Goal: Task Accomplishment & Management: Manage account settings

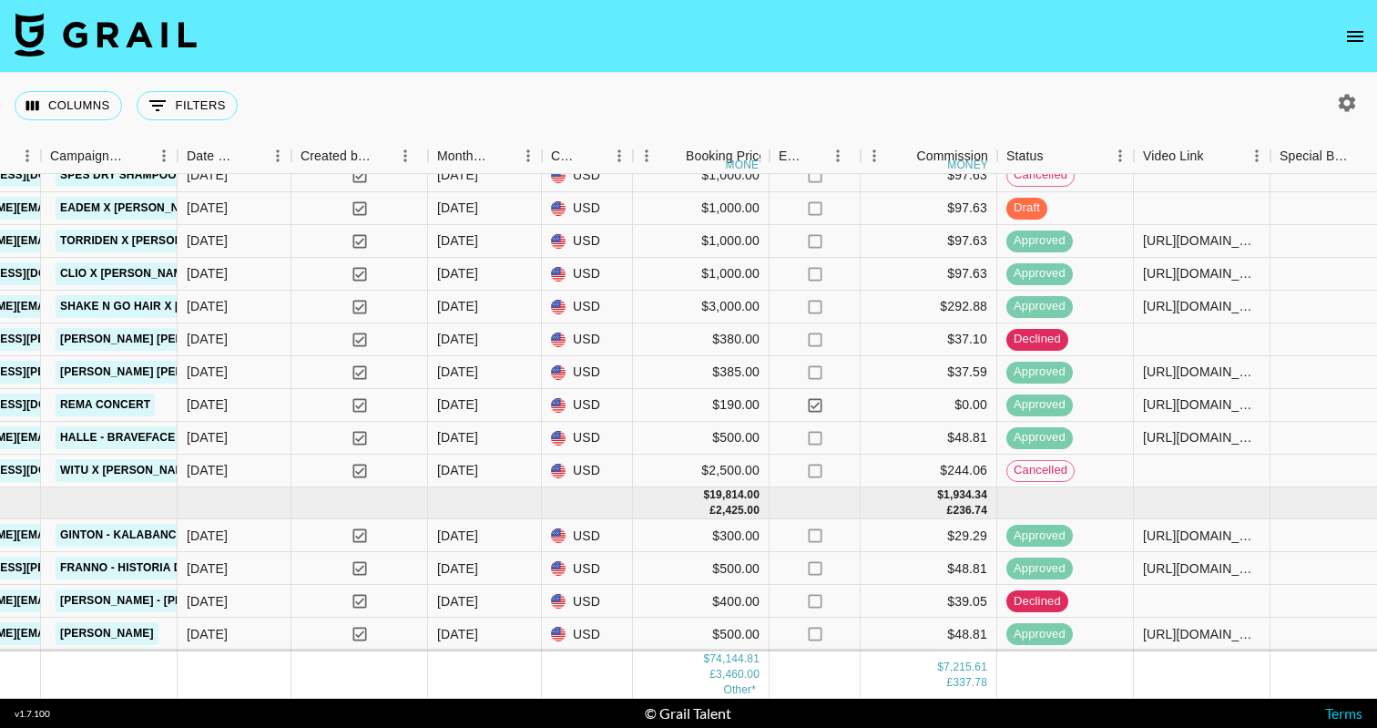
scroll to position [1434, 1059]
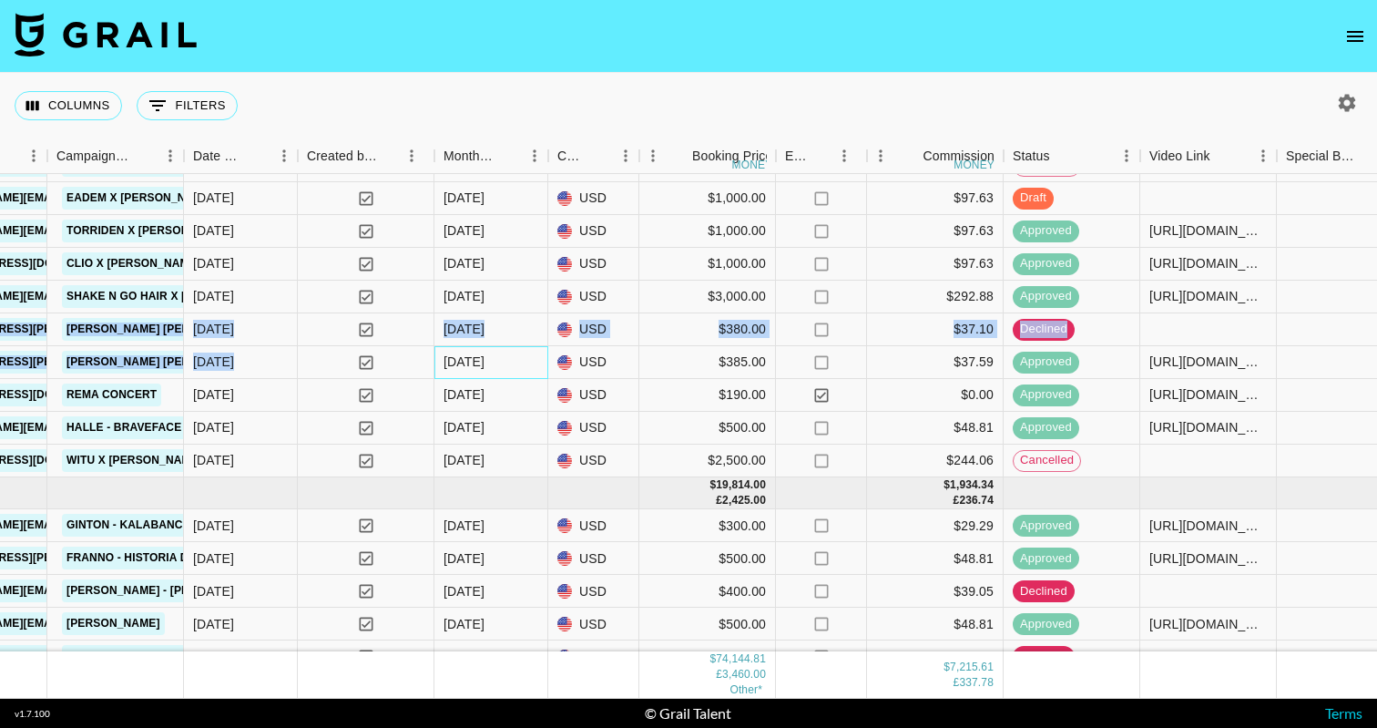
drag, startPoint x: 530, startPoint y: 348, endPoint x: 1354, endPoint y: 282, distance: 826.9
click at [1354, 282] on div "dmPF3WWeOgzCgYTrYYTU rec9rsiDrRXTq8ZeN sv3ngali1 amanda.johnsson@grail-talent.c…" at bounding box center [692, 460] width 3502 height 753
click at [1362, 37] on icon "open drawer" at bounding box center [1355, 37] width 22 height 22
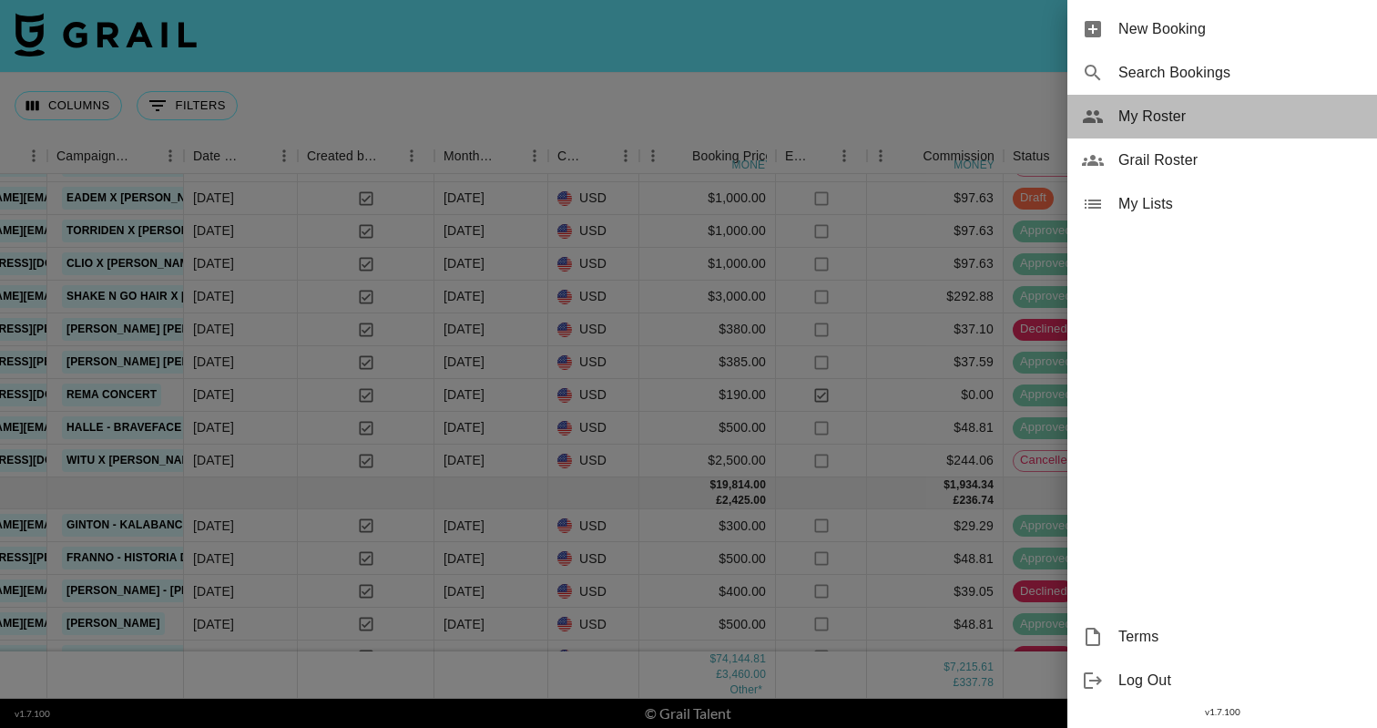
click at [1215, 118] on span "My Roster" at bounding box center [1241, 117] width 244 height 22
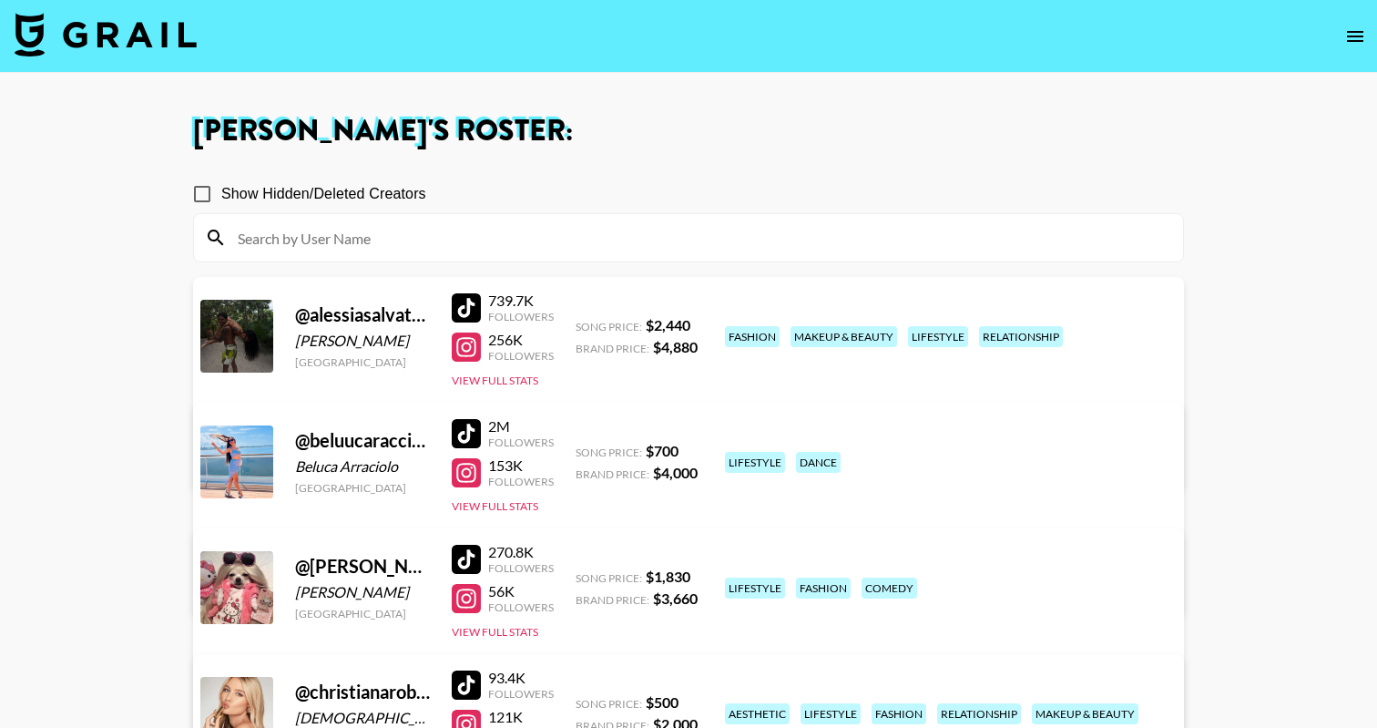
click at [369, 240] on input at bounding box center [699, 237] width 945 height 29
click at [1364, 50] on button "open drawer" at bounding box center [1355, 36] width 36 height 36
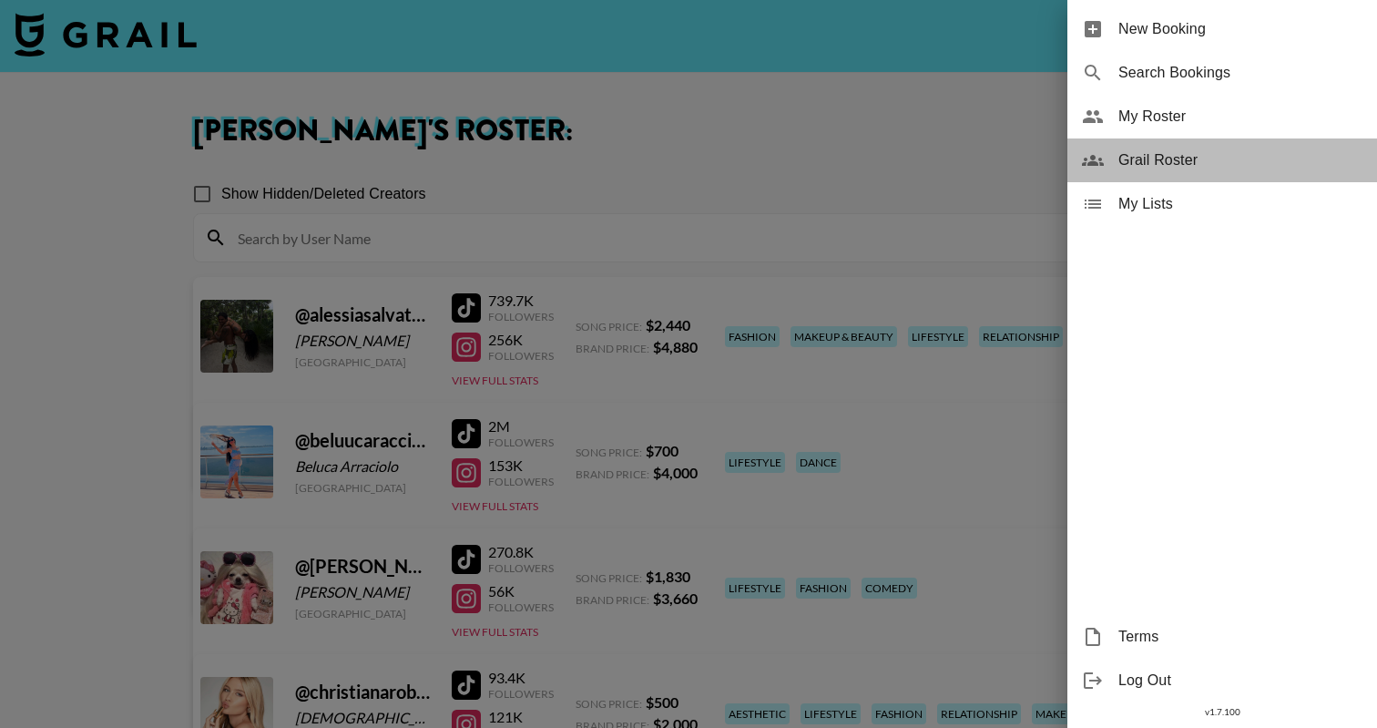
click at [1162, 156] on span "Grail Roster" at bounding box center [1241, 160] width 244 height 22
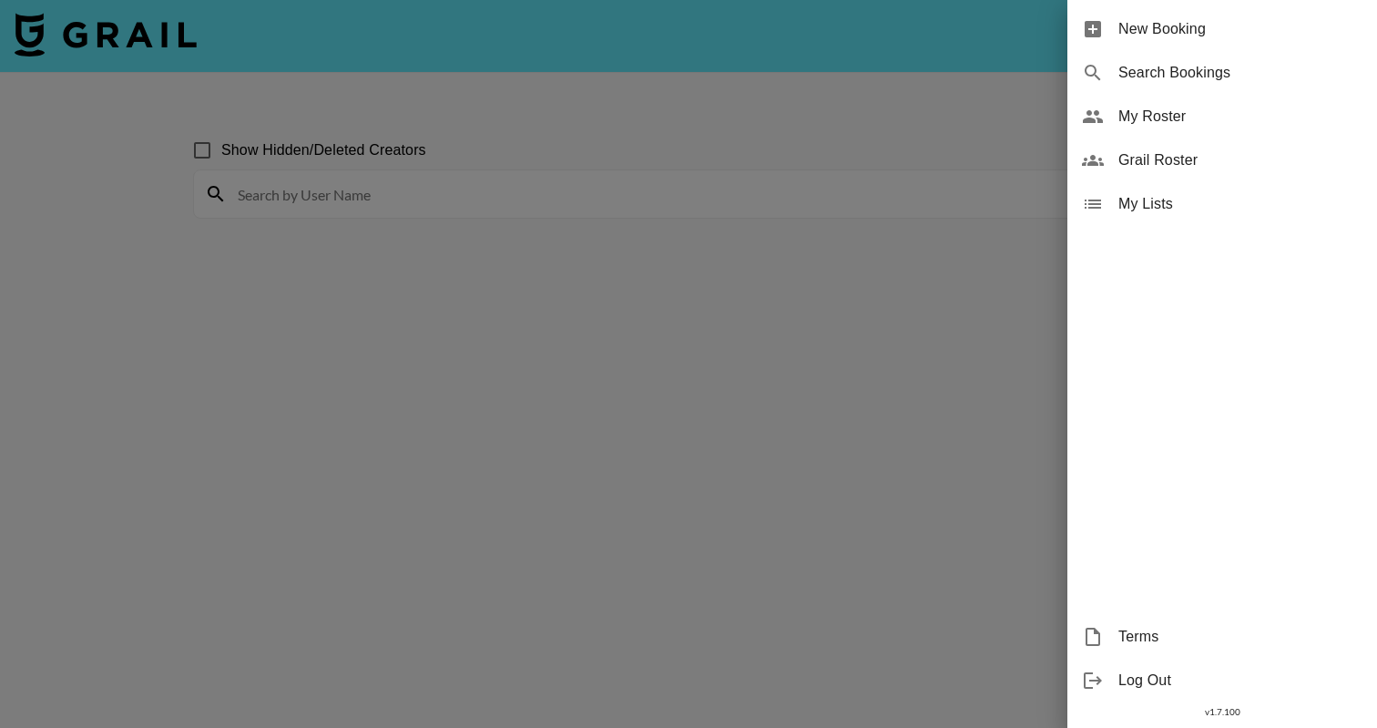
click at [373, 198] on div at bounding box center [688, 364] width 1377 height 728
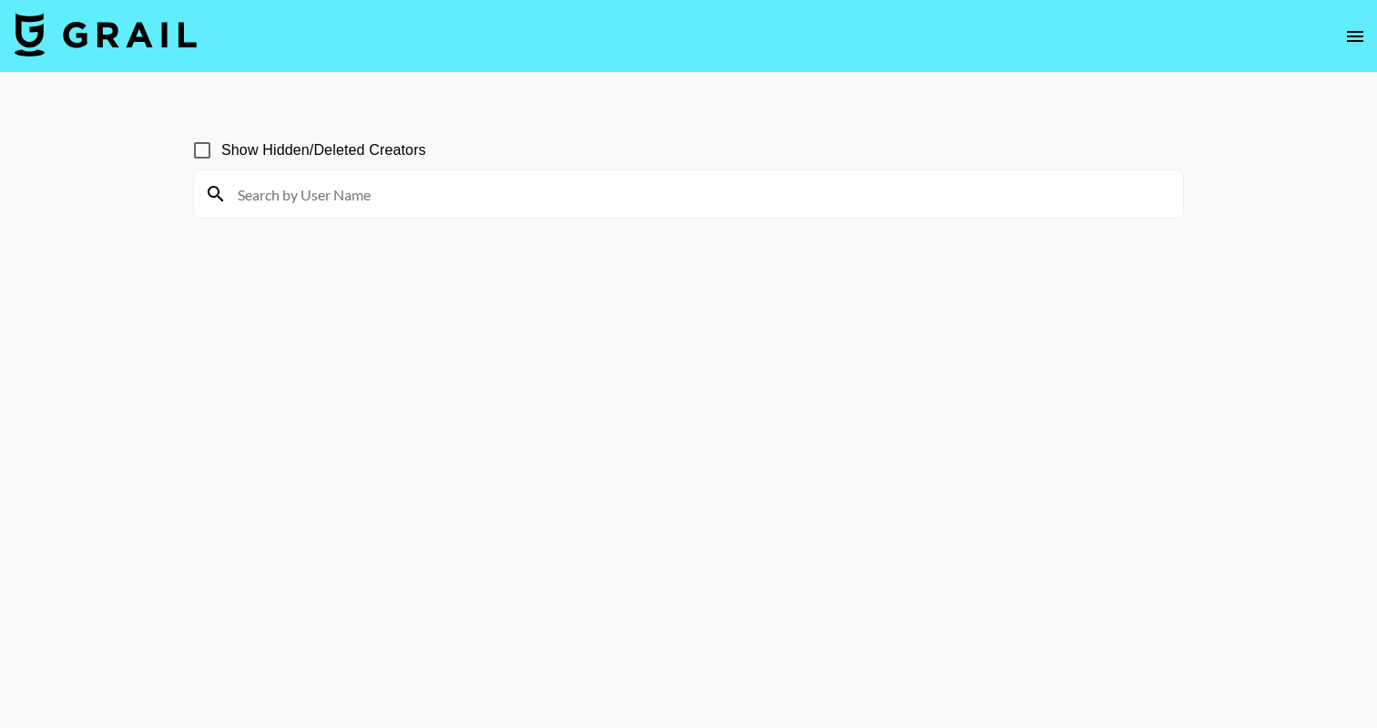
click at [363, 201] on input at bounding box center [699, 193] width 945 height 29
paste input "luaperezg"
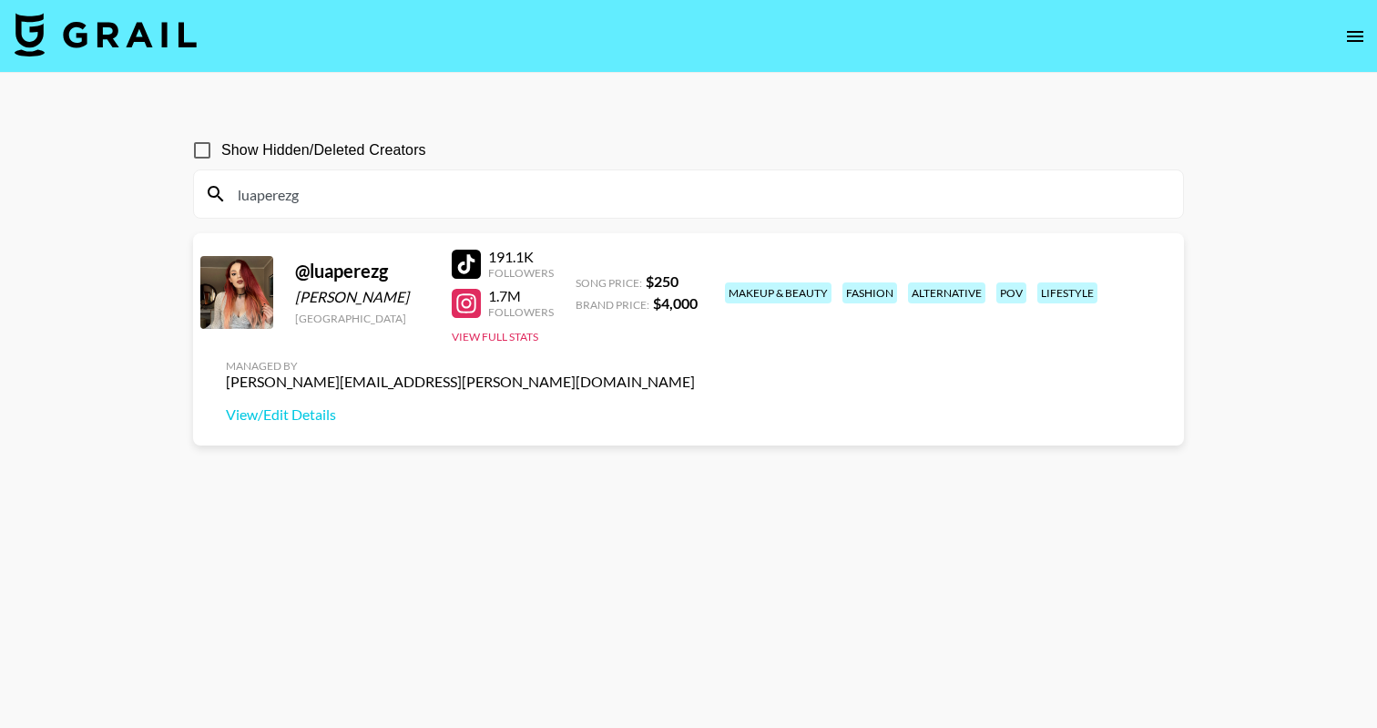
type input "luaperezg"
drag, startPoint x: 1170, startPoint y: 281, endPoint x: 936, endPoint y: 286, distance: 234.2
click at [710, 344] on div "Managed By kathleen.kowall@grail-talent.com View/Edit Details" at bounding box center [460, 391] width 498 height 94
copy div "kathleen.kowall@grail-talent.com"
click at [1361, 48] on button "open drawer" at bounding box center [1355, 36] width 36 height 36
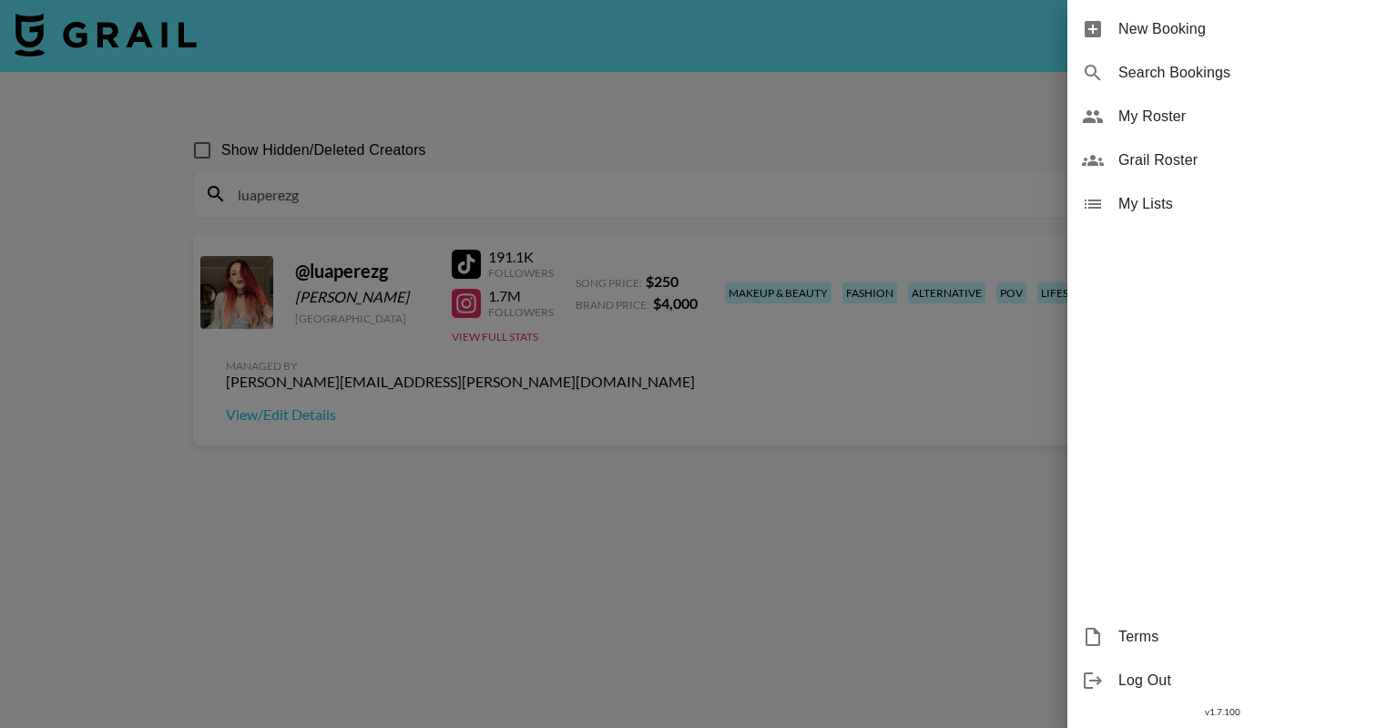
click at [1180, 117] on span "My Roster" at bounding box center [1241, 117] width 244 height 22
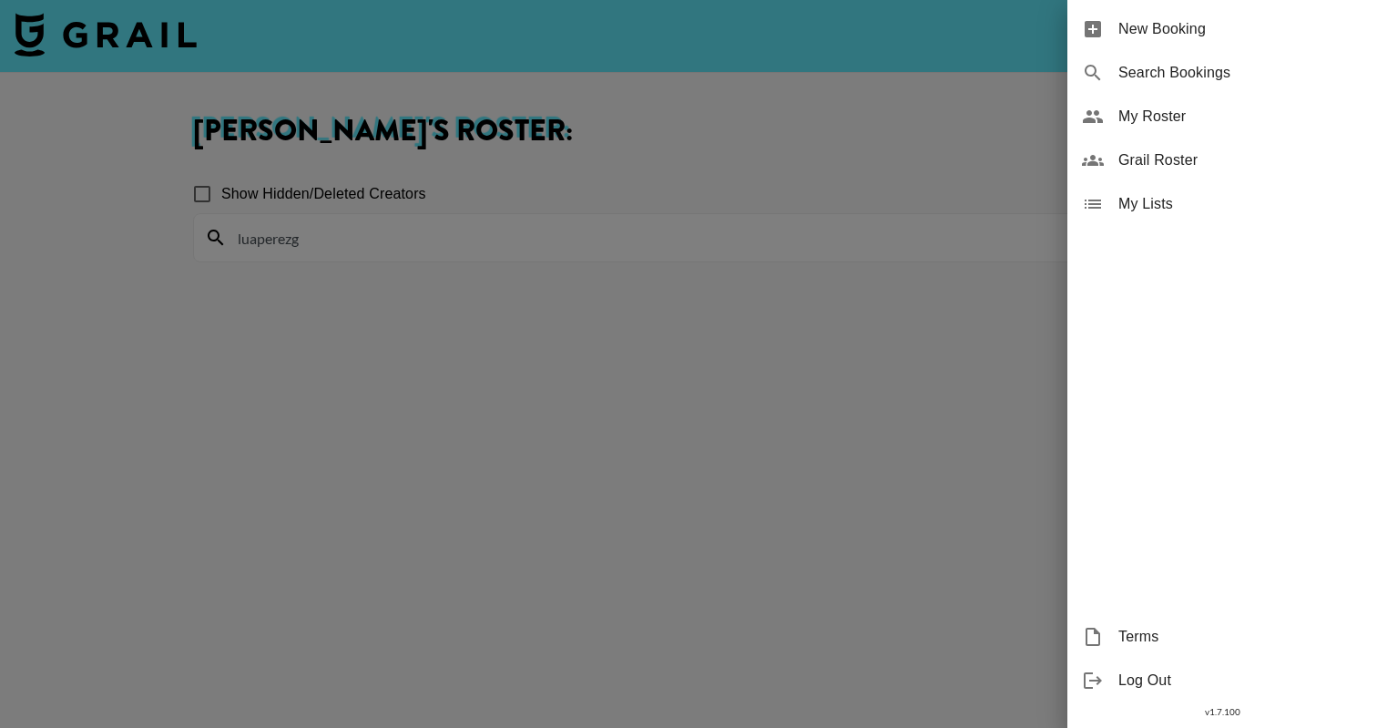
click at [718, 142] on div at bounding box center [688, 364] width 1377 height 728
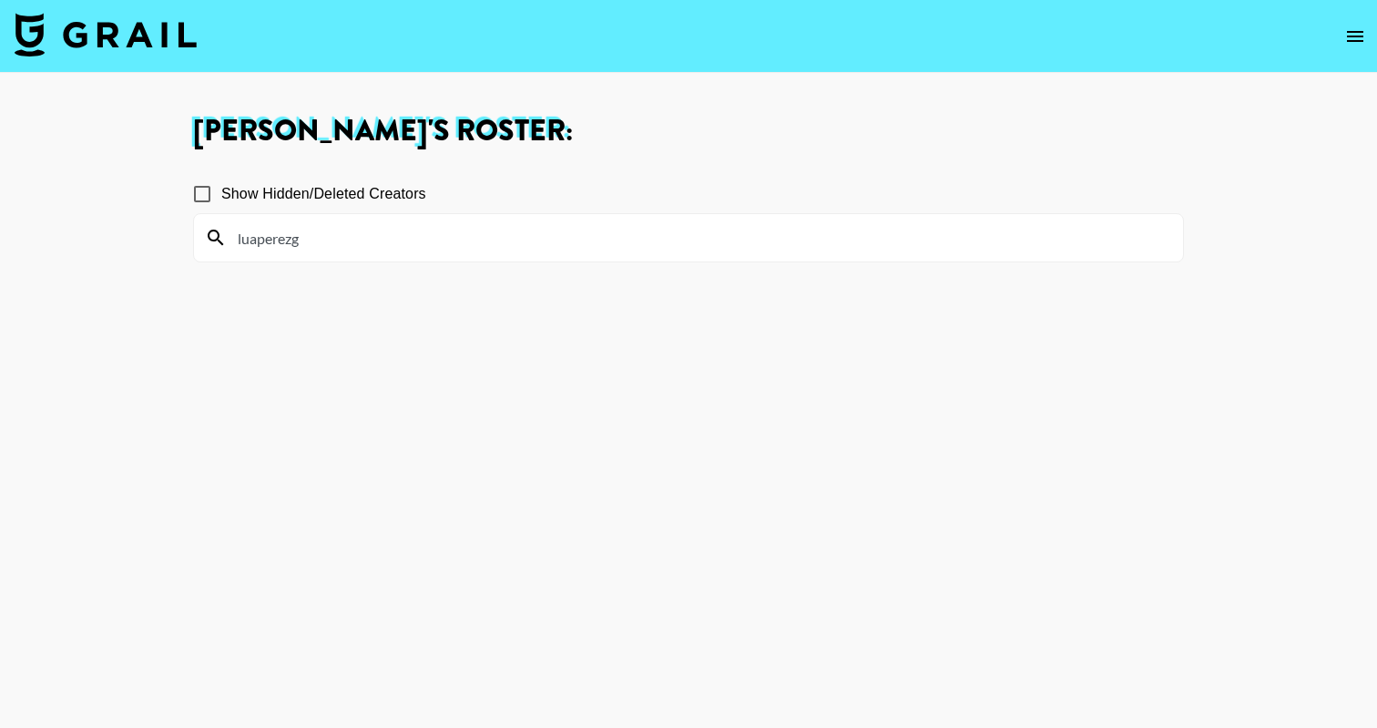
click at [353, 241] on input "luaperezg" at bounding box center [699, 237] width 945 height 29
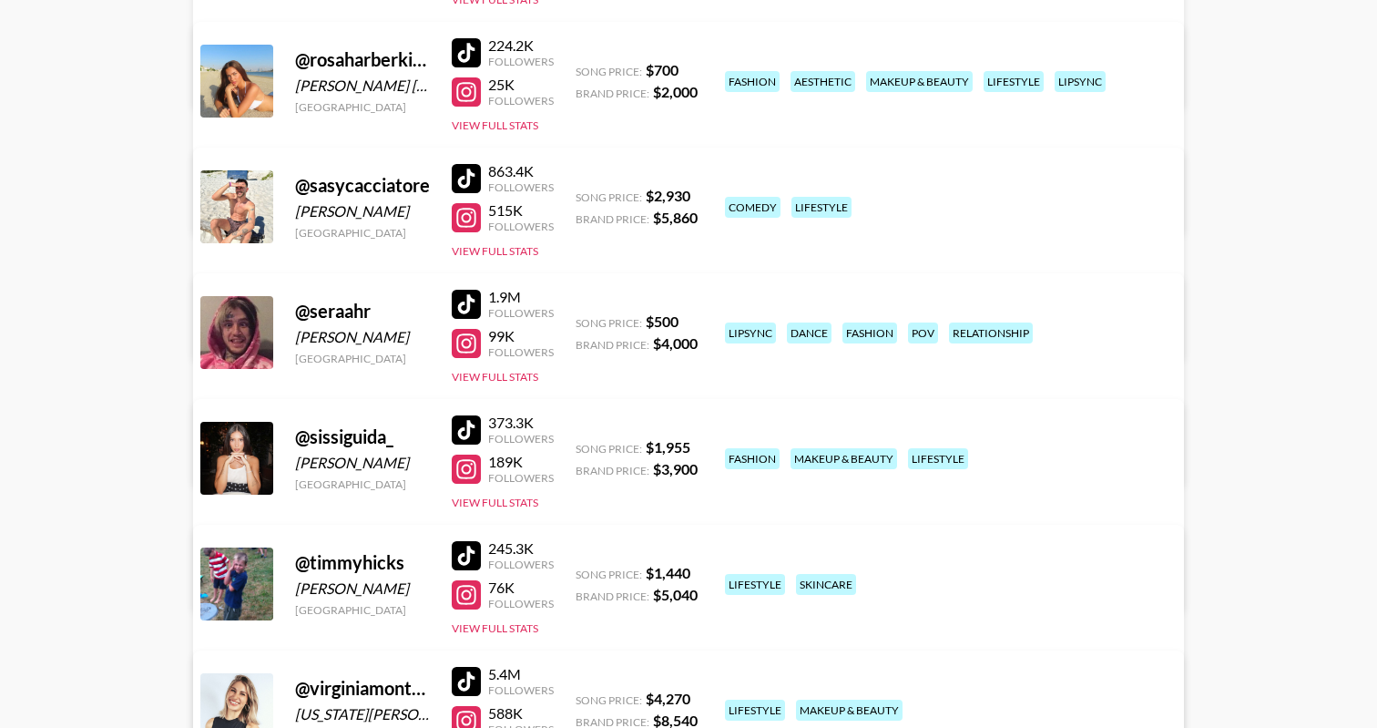
scroll to position [3306, 0]
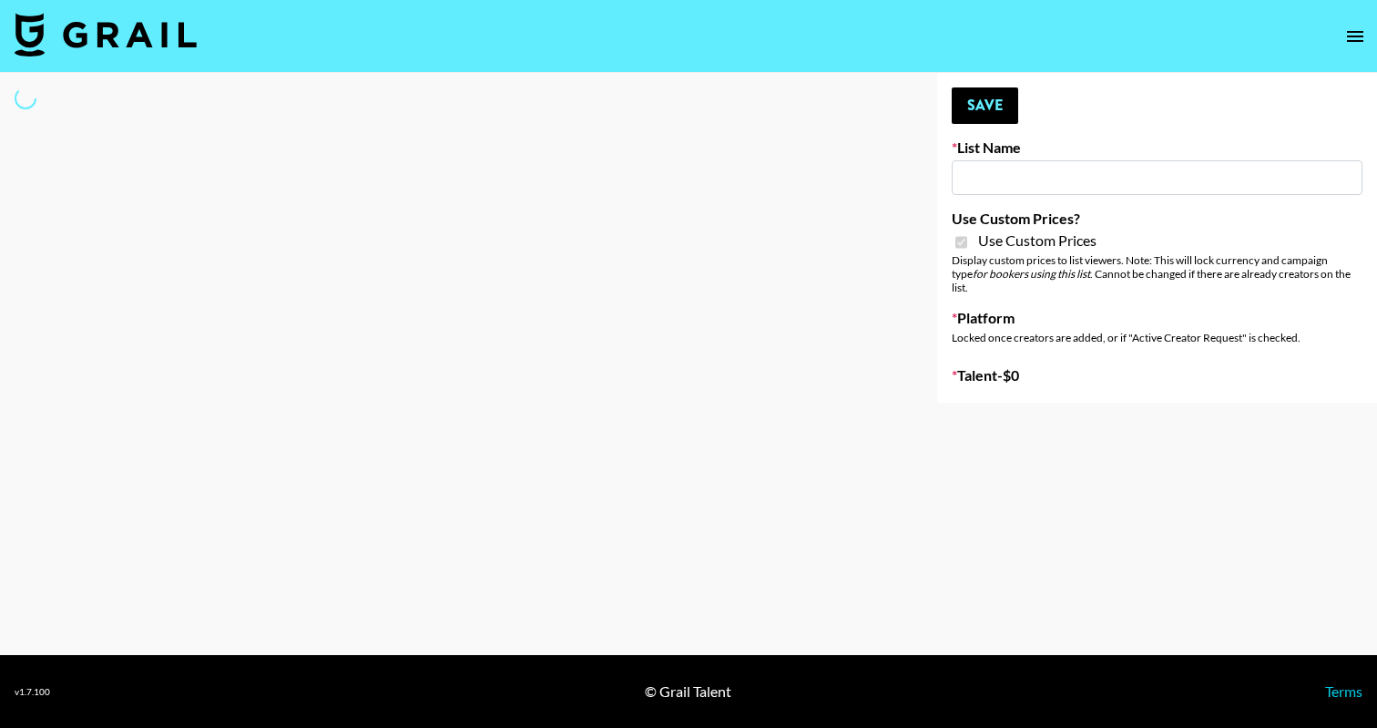
type input "Grace Club"
checkbox input "true"
select select "Brand"
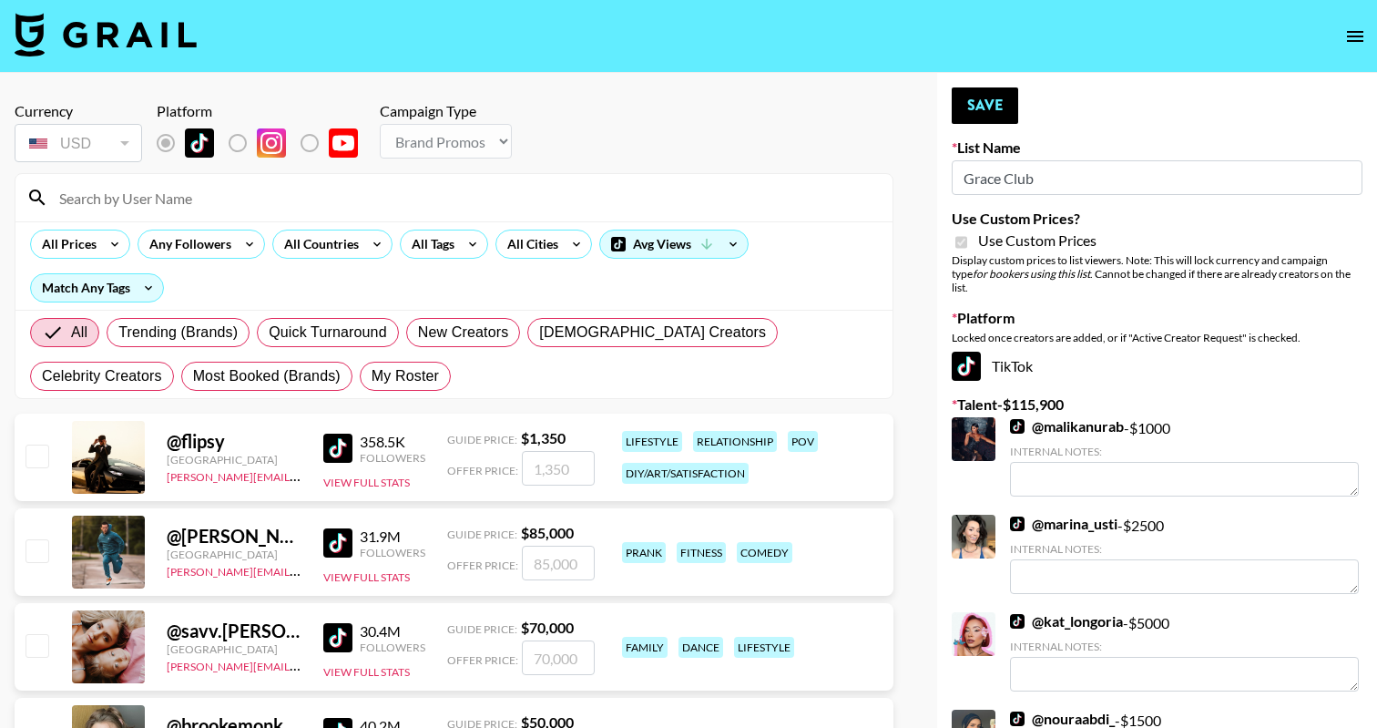
click at [292, 200] on input at bounding box center [464, 197] width 833 height 29
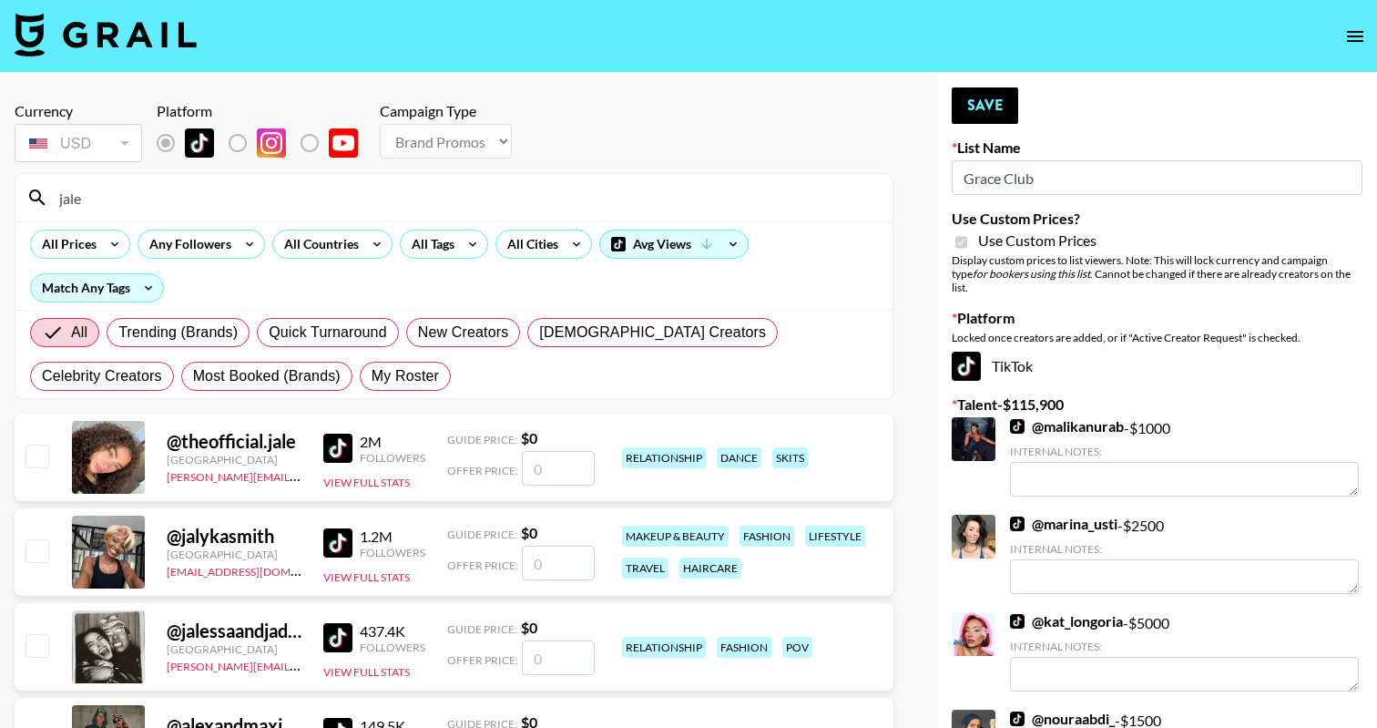
type input "jalen"
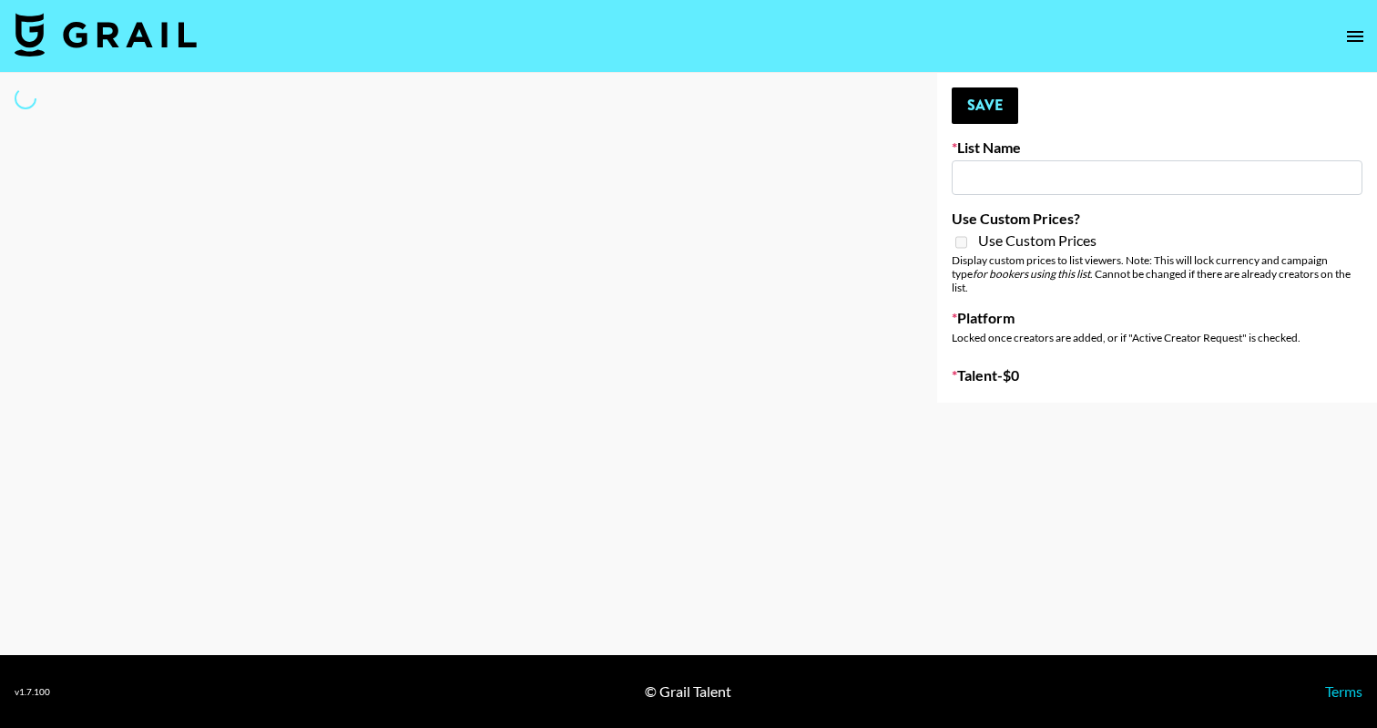
type input "Cetaphil SkinLABS brand immersion event in LDN"
select select "Song"
type input "Cetaphil SkinLABS brand immersion event in LDN"
select select "Song"
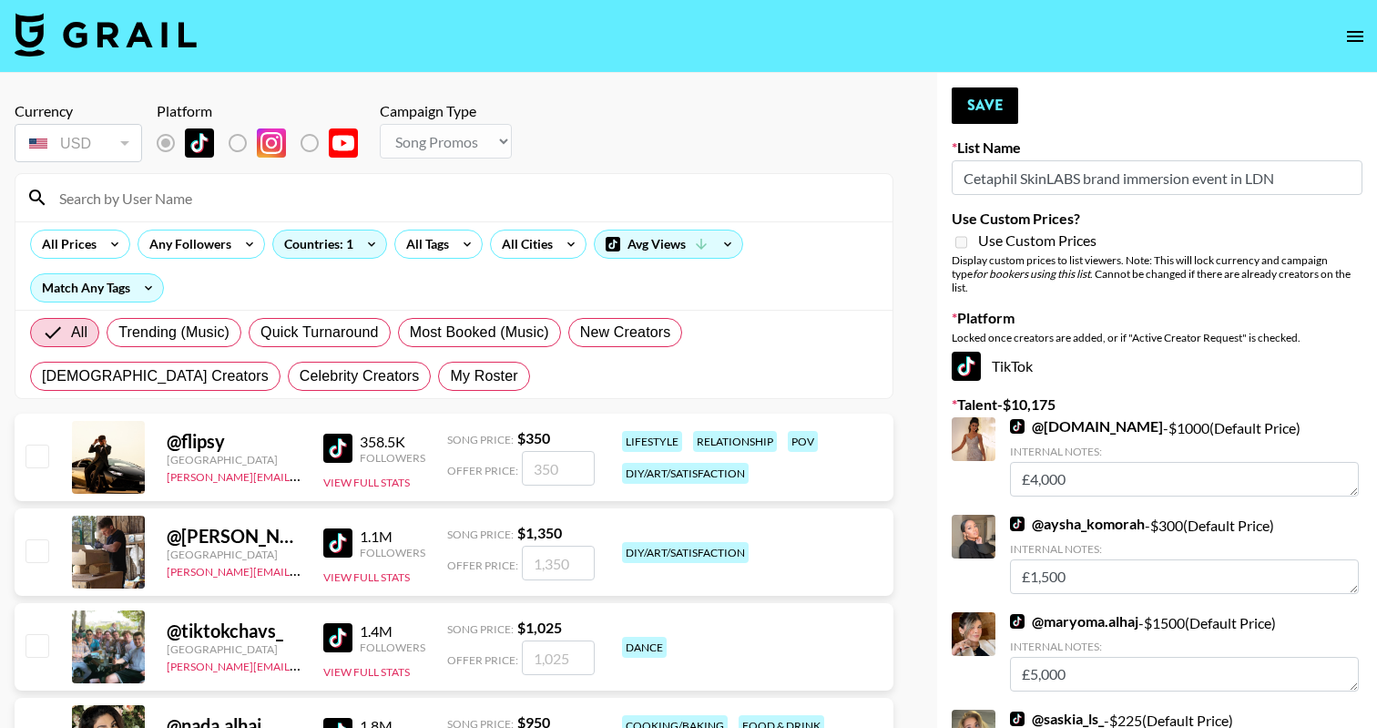
click at [375, 211] on input at bounding box center [464, 197] width 833 height 29
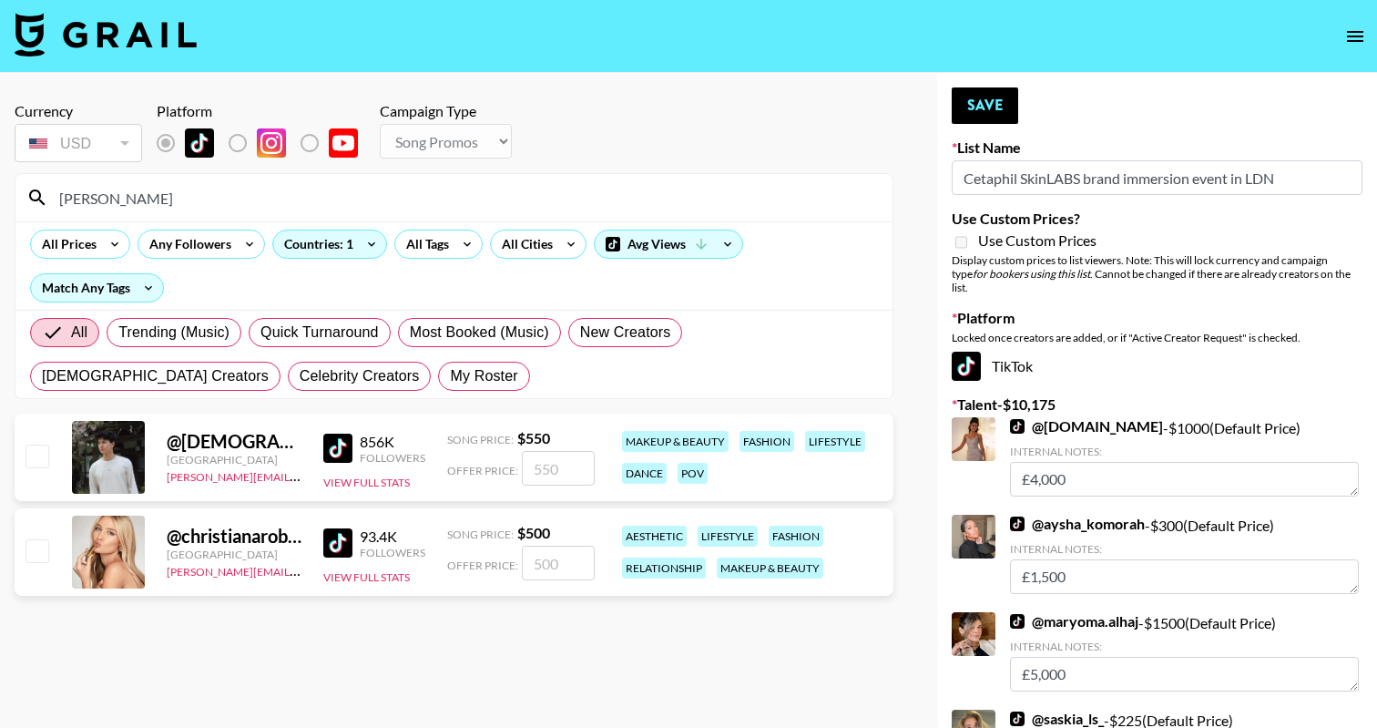
type input "christia"
click at [27, 559] on input "checkbox" at bounding box center [37, 550] width 22 height 22
checkbox input "true"
type input "500"
click at [971, 122] on button "Save" at bounding box center [985, 105] width 66 height 36
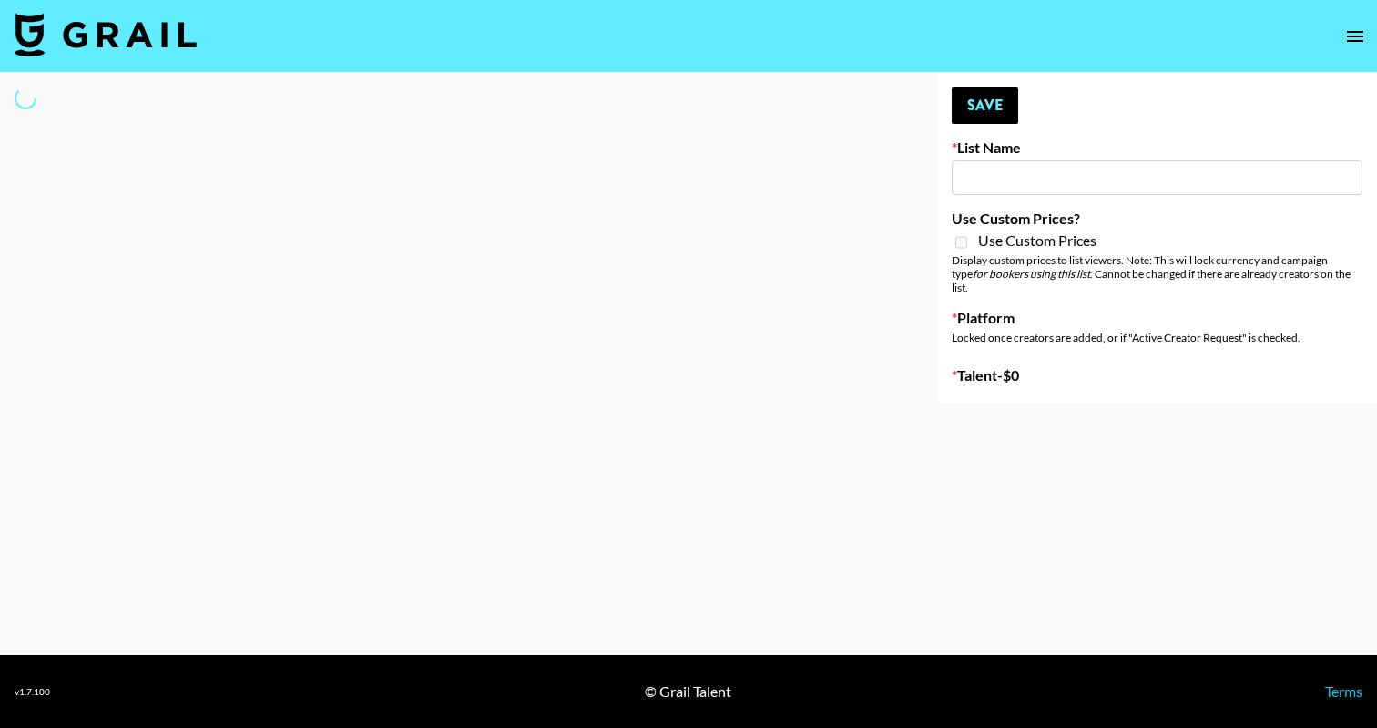
type input "Content Labs for Canva"
select select "Brand"
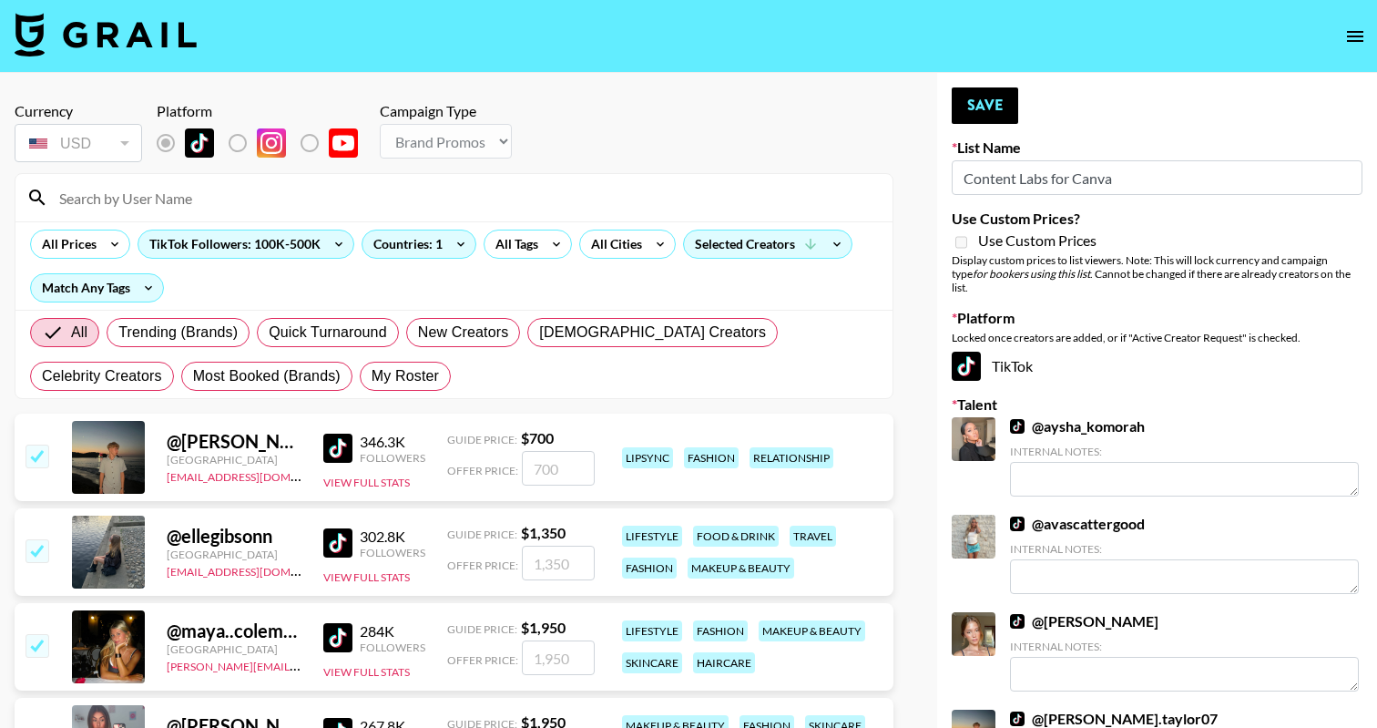
click at [254, 201] on input at bounding box center [464, 197] width 833 height 29
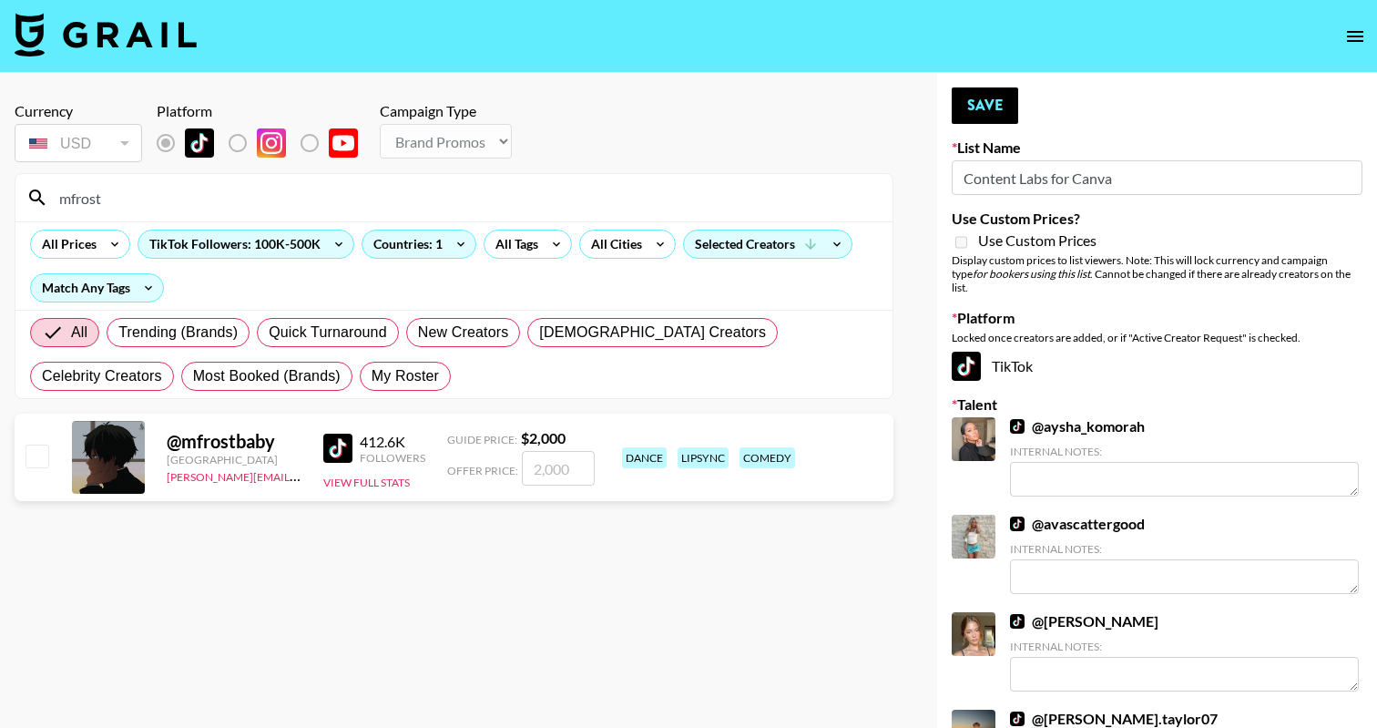
type input "mfrost"
click at [43, 448] on input "checkbox" at bounding box center [37, 455] width 22 height 22
checkbox input "true"
type input "2000"
click at [995, 110] on button "Save" at bounding box center [985, 105] width 66 height 36
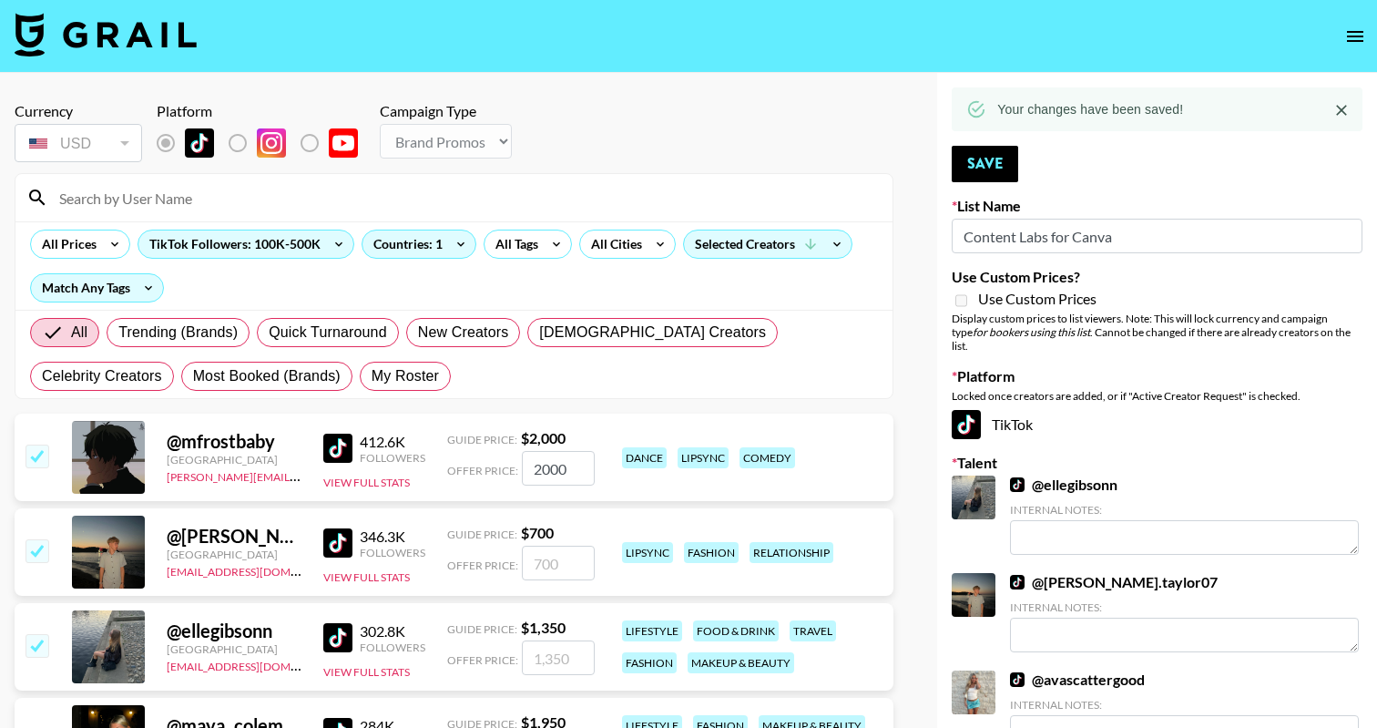
click at [556, 468] on input "2000" at bounding box center [558, 468] width 73 height 35
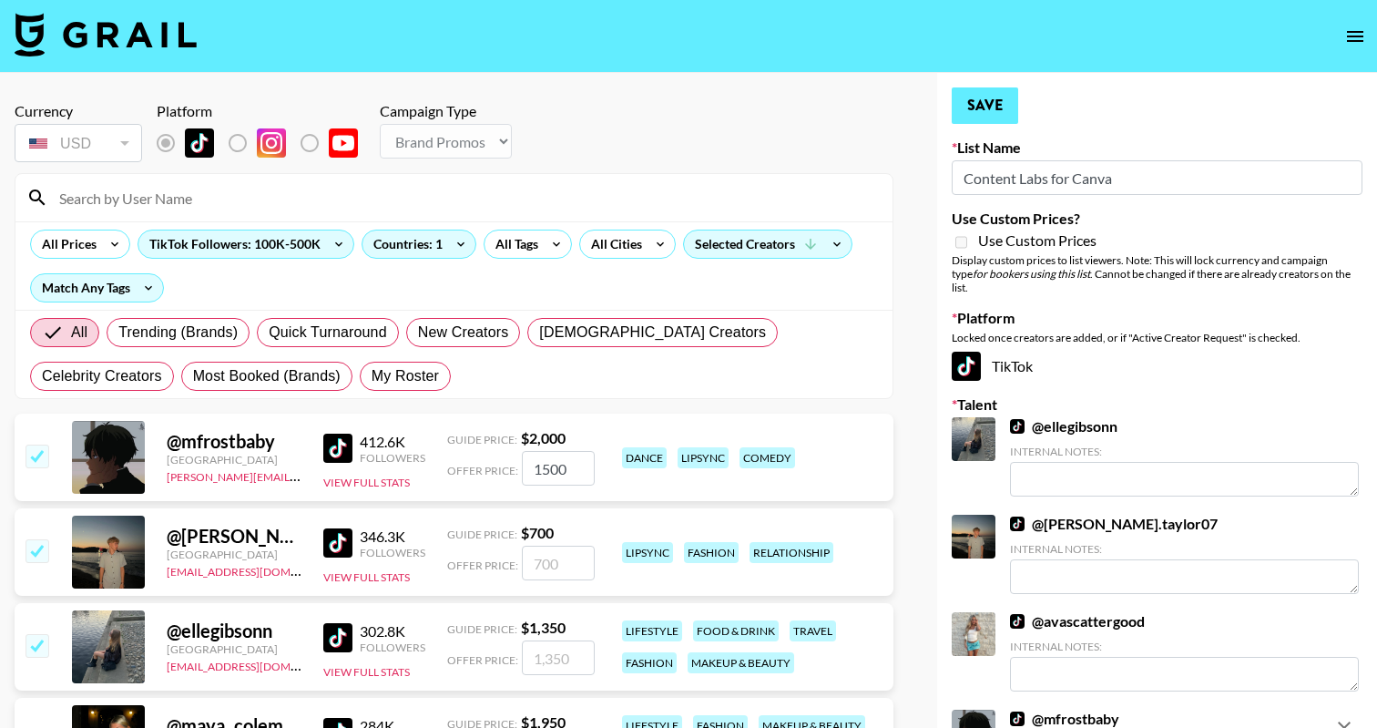
type input "1500"
click at [982, 103] on button "Save" at bounding box center [985, 105] width 66 height 36
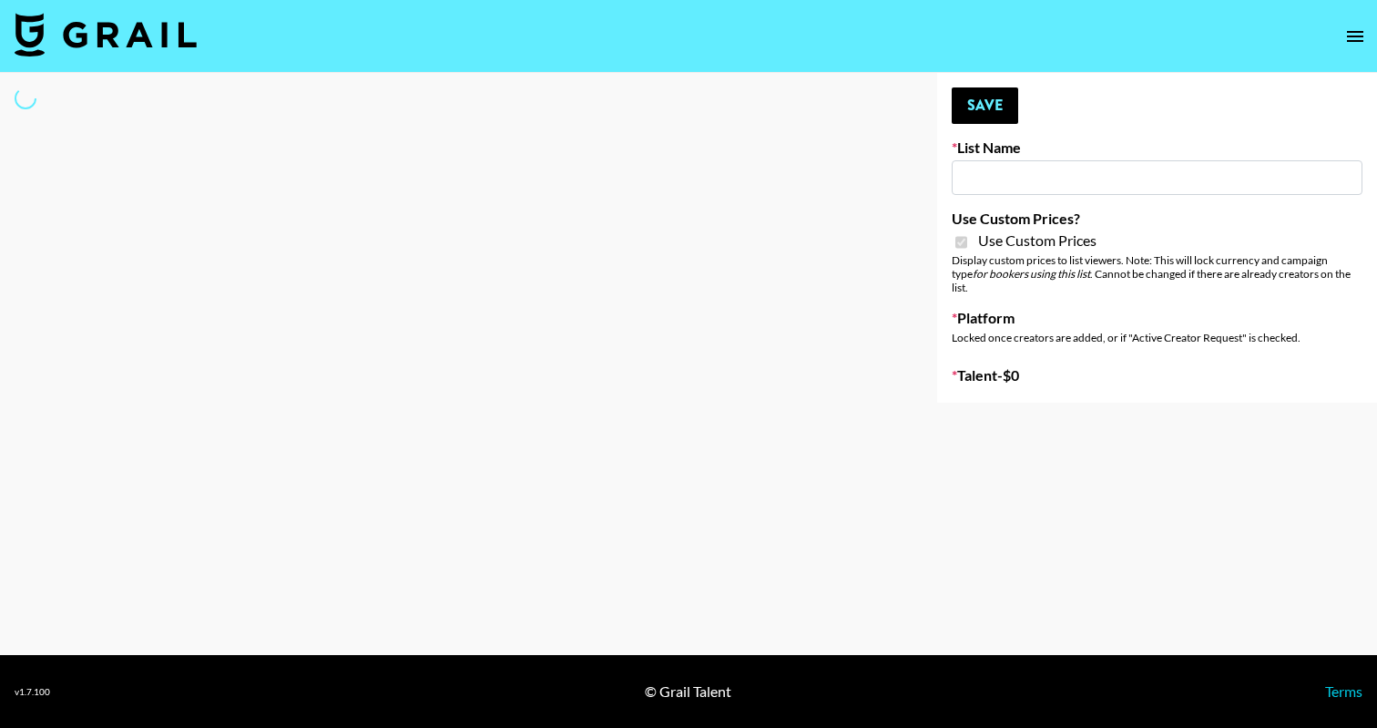
type input "Yoga/Wellness & Mindfulness Creators for [DEMOGRAPHIC_DATA]"
checkbox input "true"
select select "Brand"
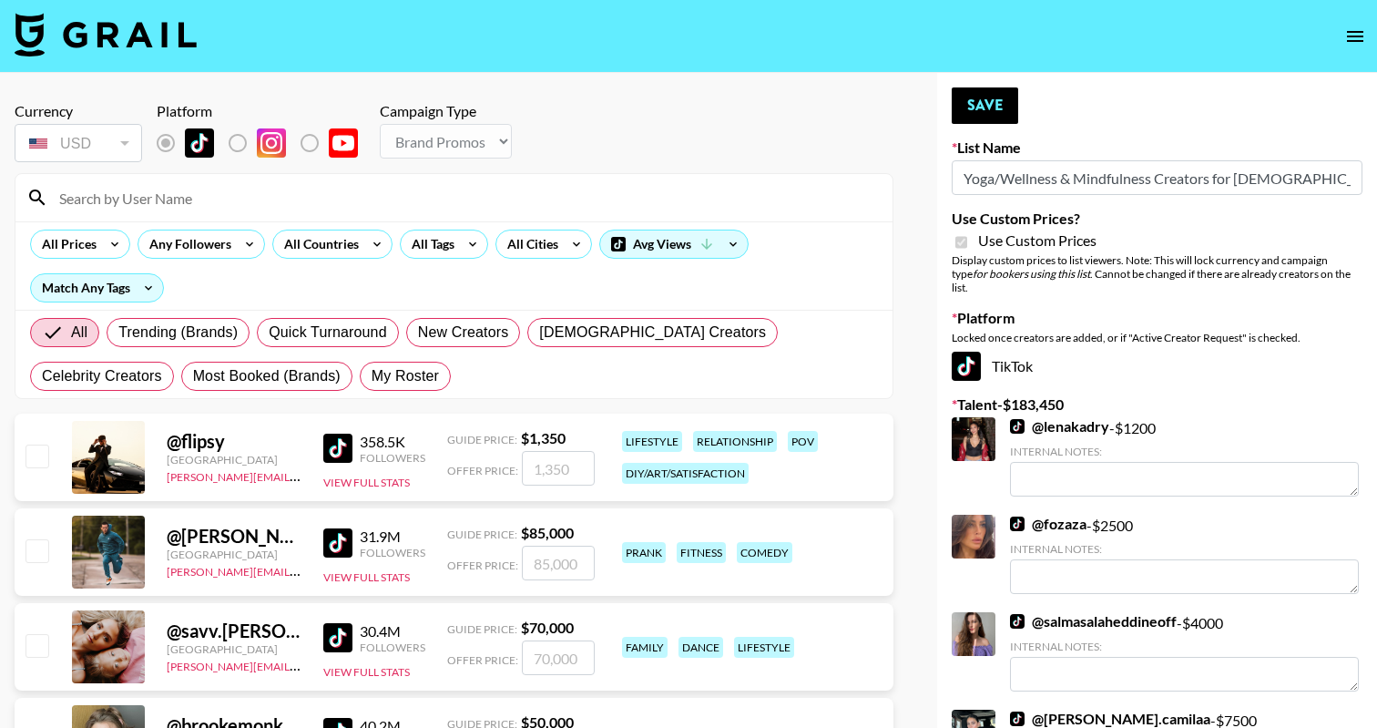
click at [352, 189] on input at bounding box center [464, 197] width 833 height 29
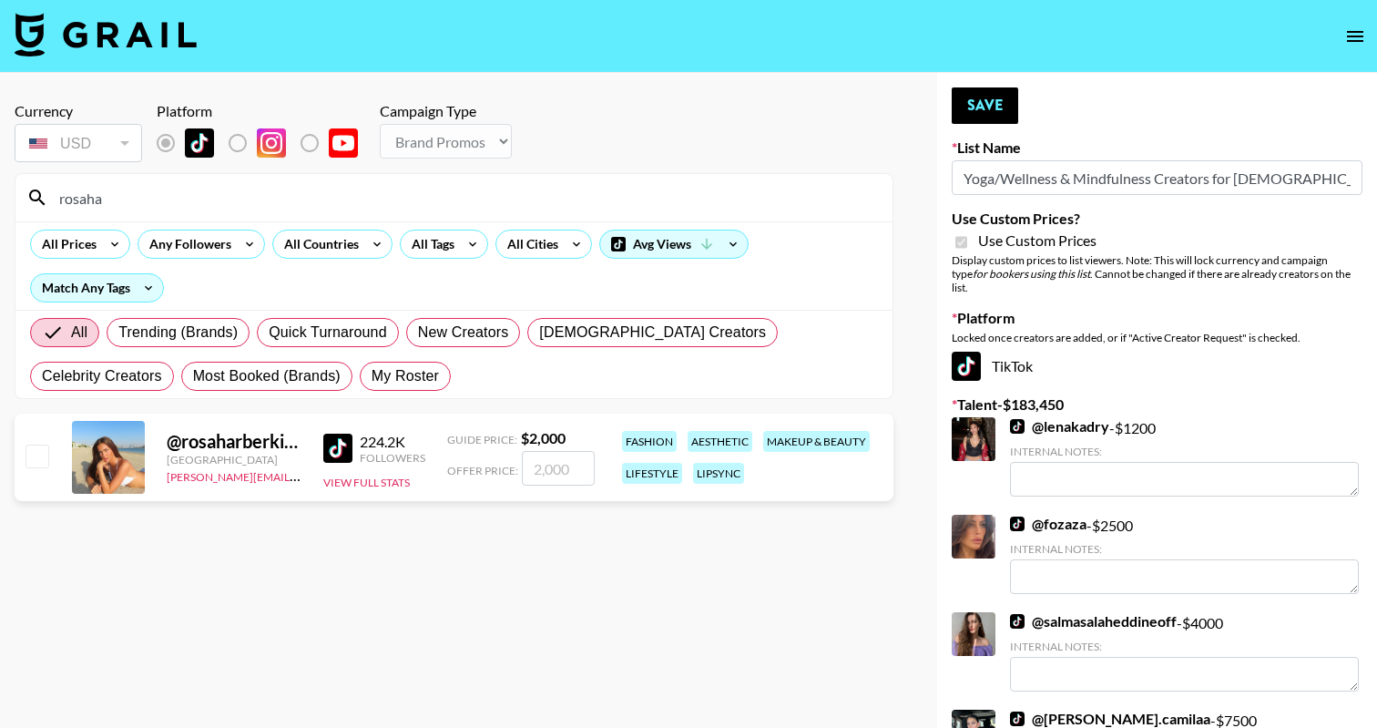
type input "rosaha"
click at [39, 447] on input "checkbox" at bounding box center [37, 455] width 22 height 22
checkbox input "true"
type input "2000"
click at [971, 101] on button "Save" at bounding box center [985, 105] width 66 height 36
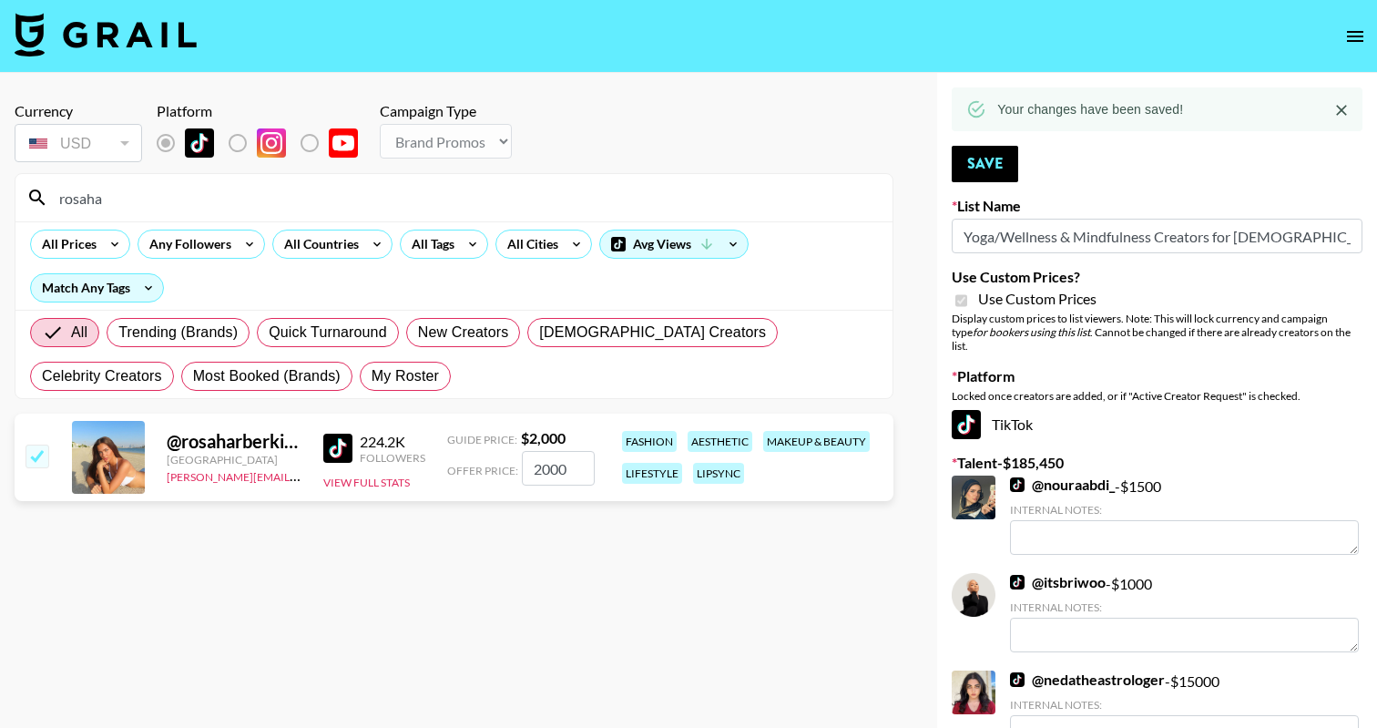
click at [485, 208] on input "rosaha" at bounding box center [464, 197] width 833 height 29
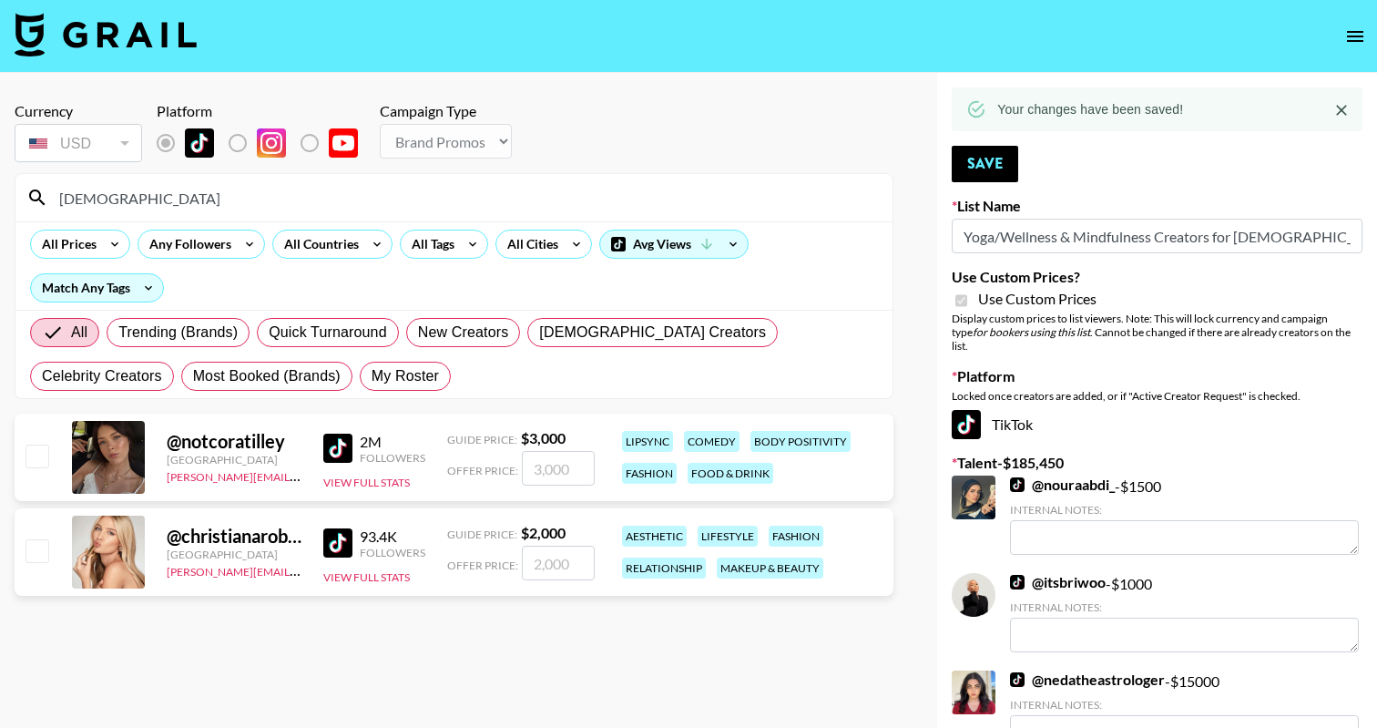
type input "christiana"
click at [48, 542] on div "@ christianarobinson United Kingdom amanda.johnsson@grail-talent.com 93.4K Foll…" at bounding box center [454, 551] width 879 height 87
click at [36, 551] on input "checkbox" at bounding box center [37, 550] width 22 height 22
checkbox input "true"
type input "2000"
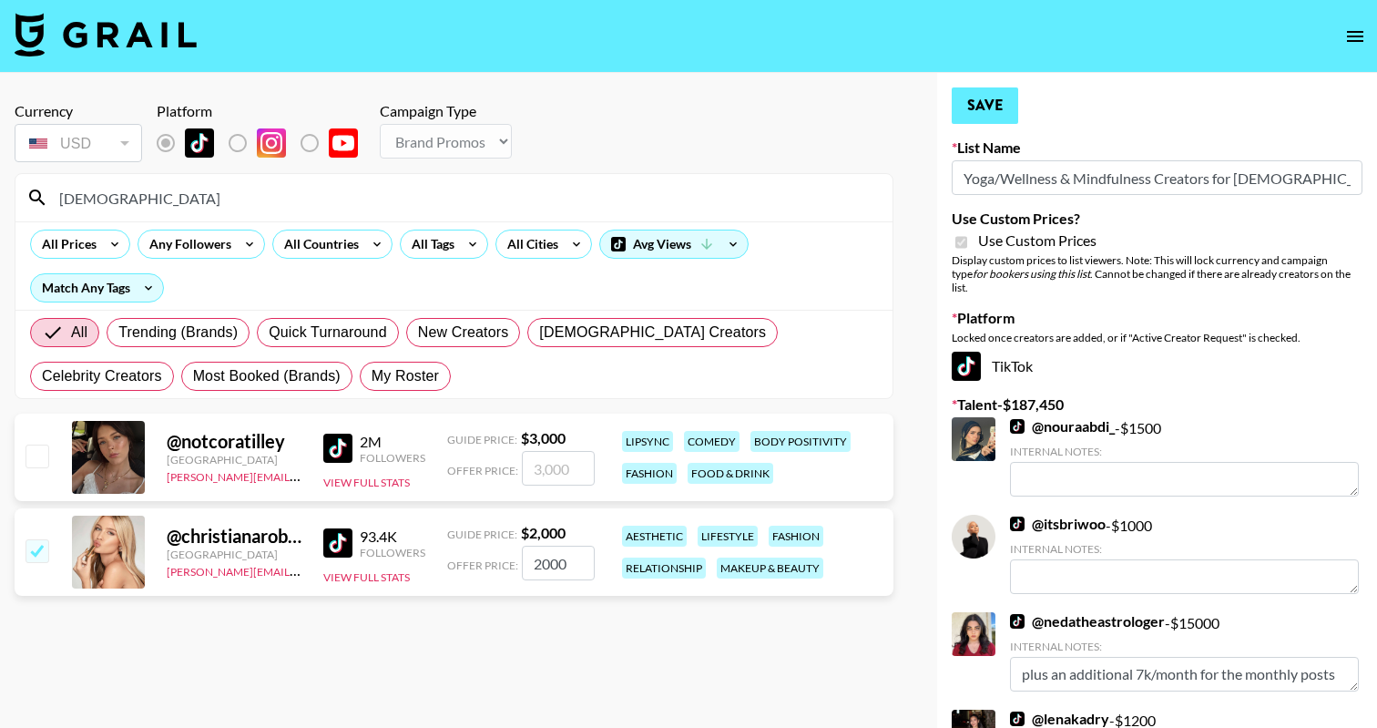
click at [999, 117] on button "Save" at bounding box center [985, 105] width 66 height 36
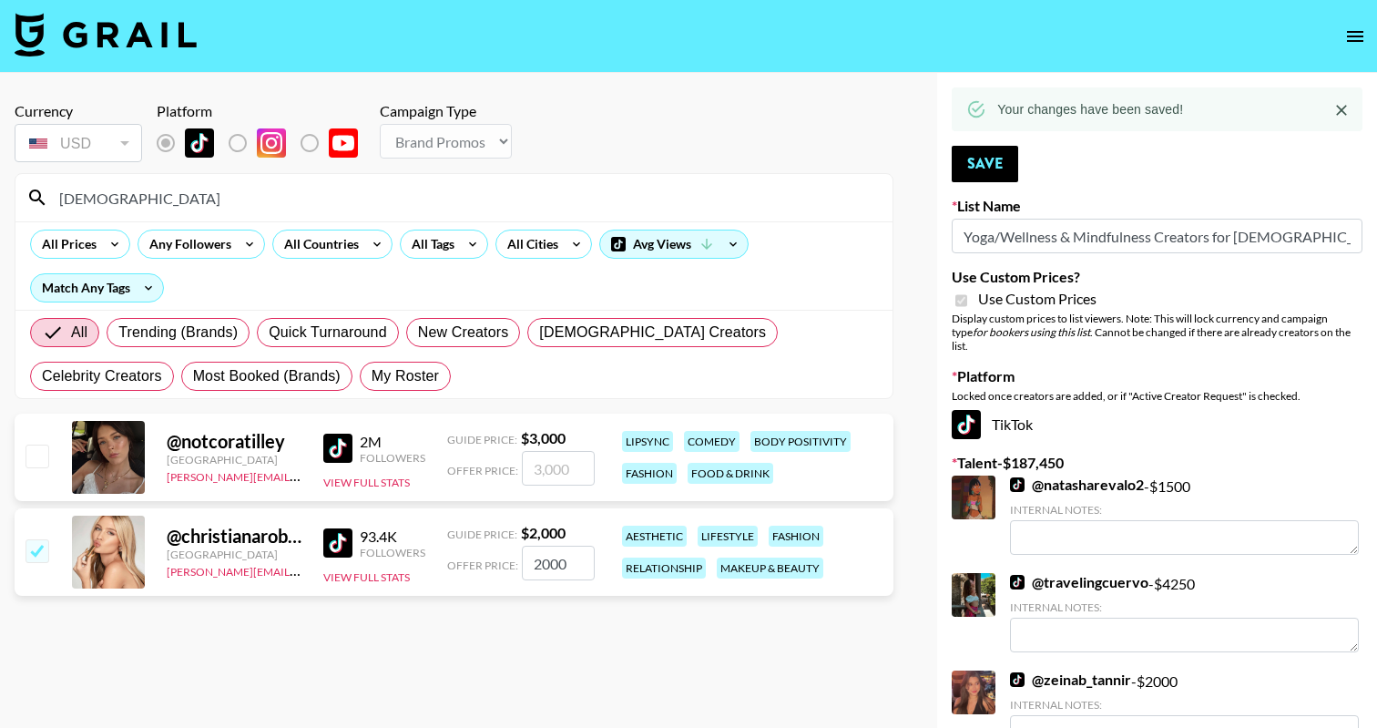
click at [365, 184] on input "christiana" at bounding box center [464, 197] width 833 height 29
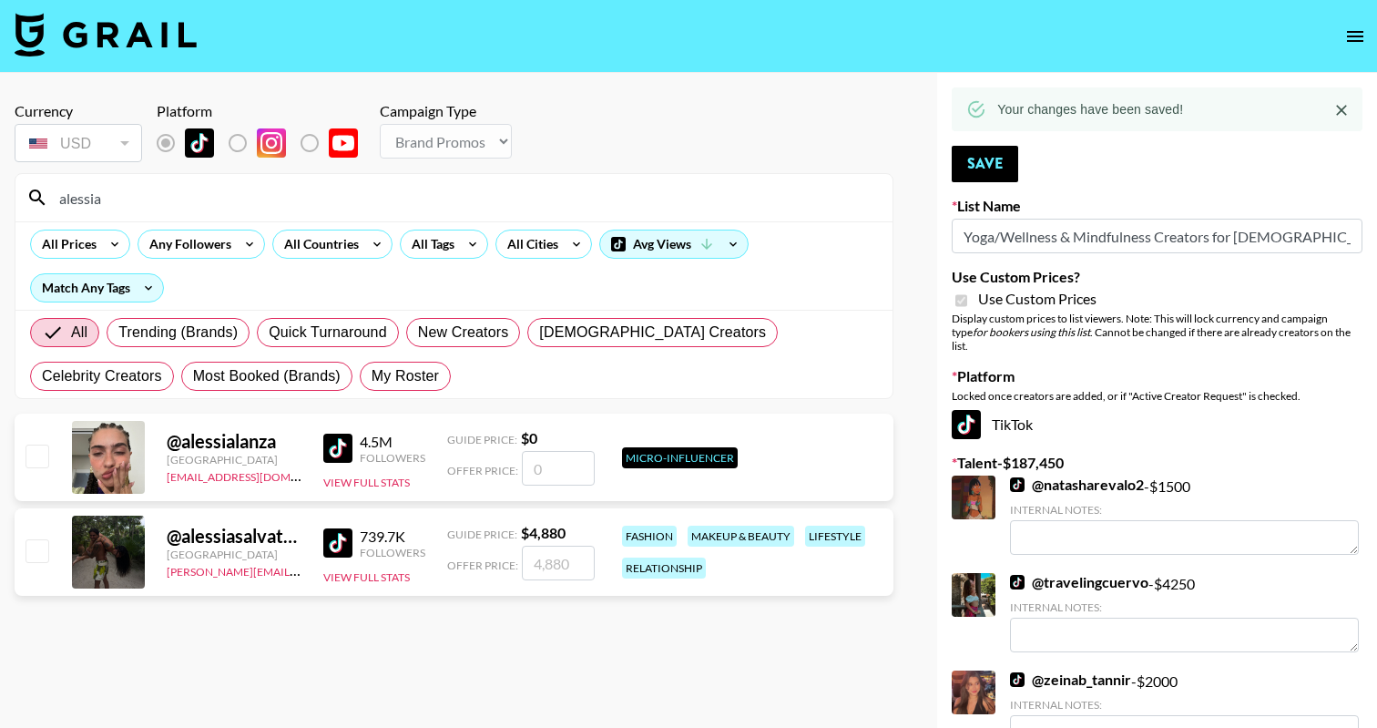
type input "alessia"
click at [42, 544] on input "checkbox" at bounding box center [37, 550] width 22 height 22
checkbox input "true"
type input "4880"
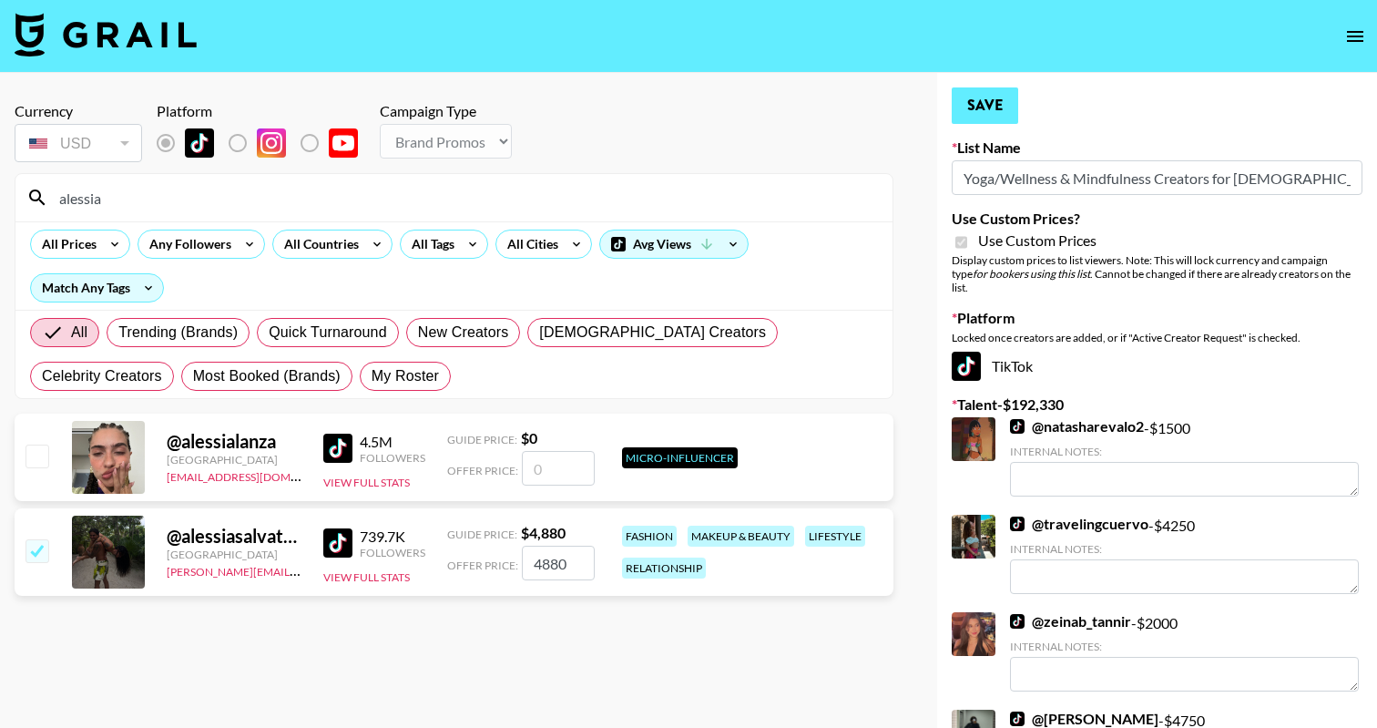
click at [1000, 106] on button "Save" at bounding box center [985, 105] width 66 height 36
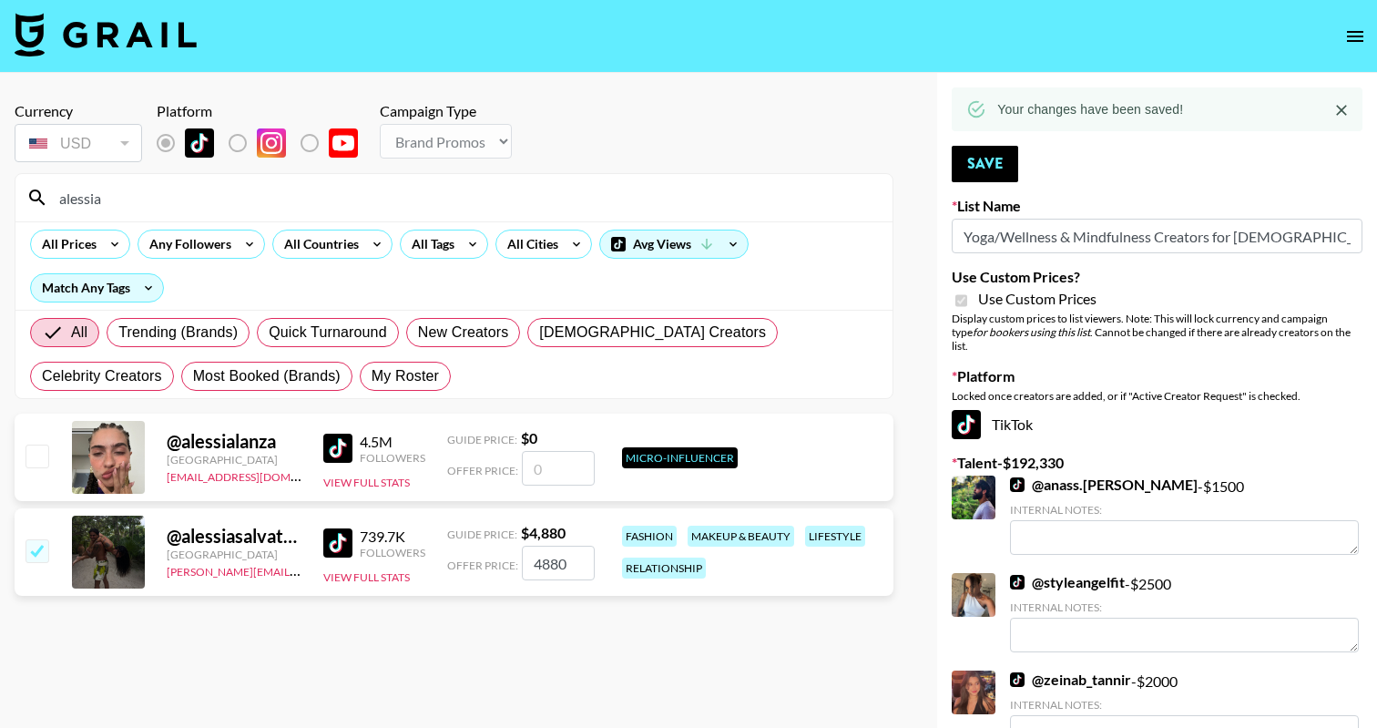
click at [362, 184] on input "alessia" at bounding box center [464, 197] width 833 height 29
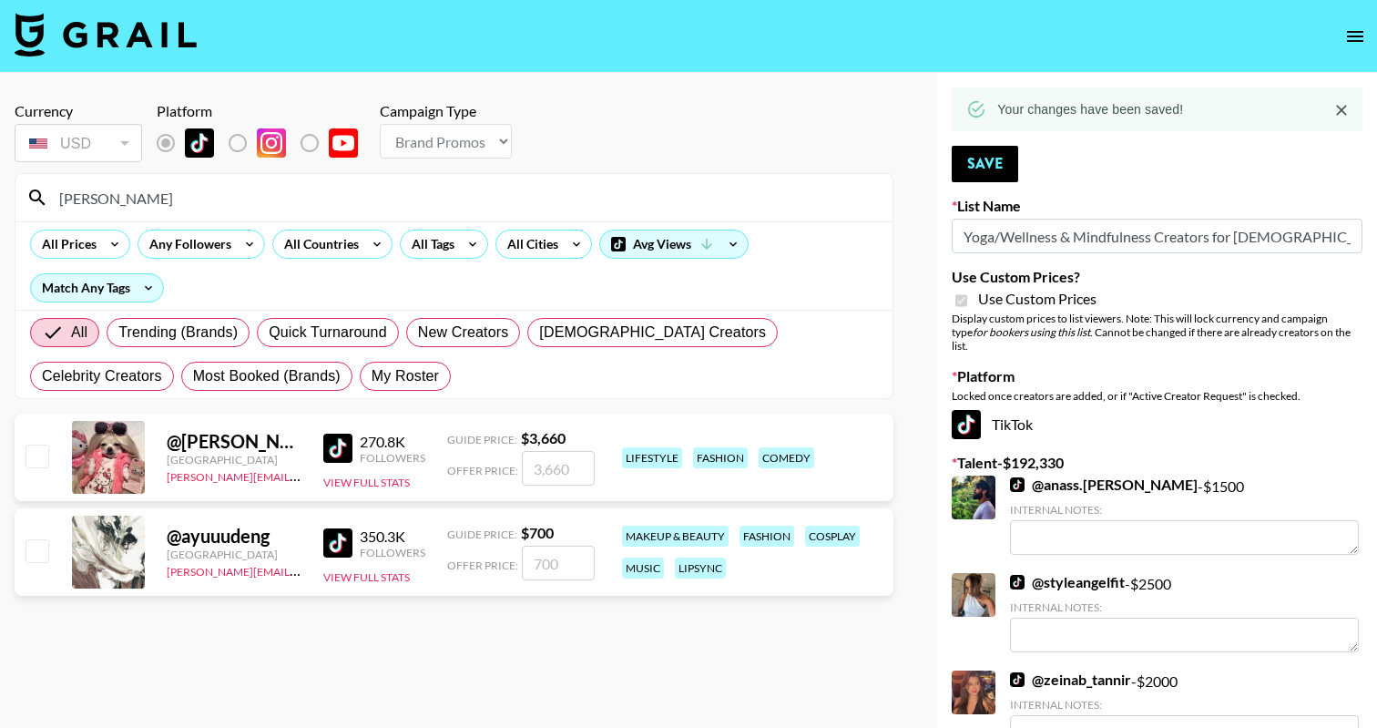
type input "camilla"
click at [36, 455] on input "checkbox" at bounding box center [37, 455] width 22 height 22
checkbox input "true"
type input "3660"
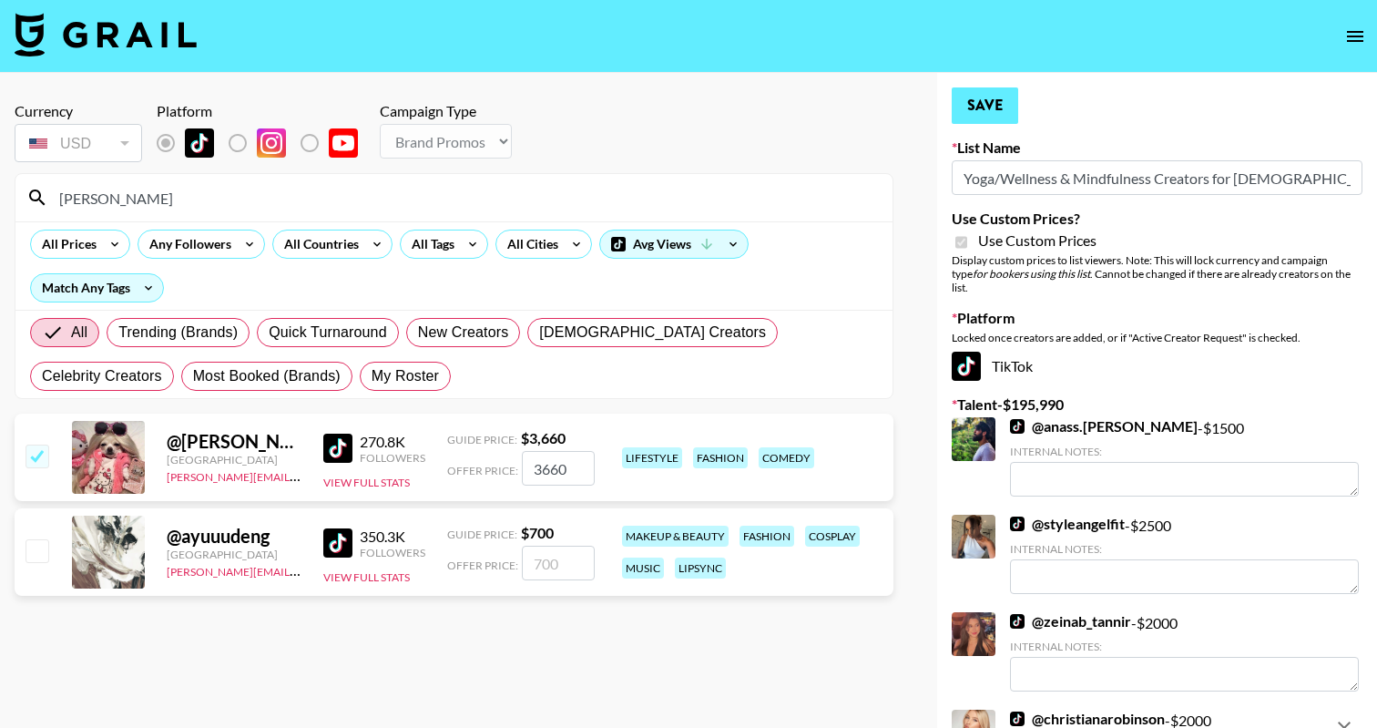
click at [995, 105] on button "Save" at bounding box center [985, 105] width 66 height 36
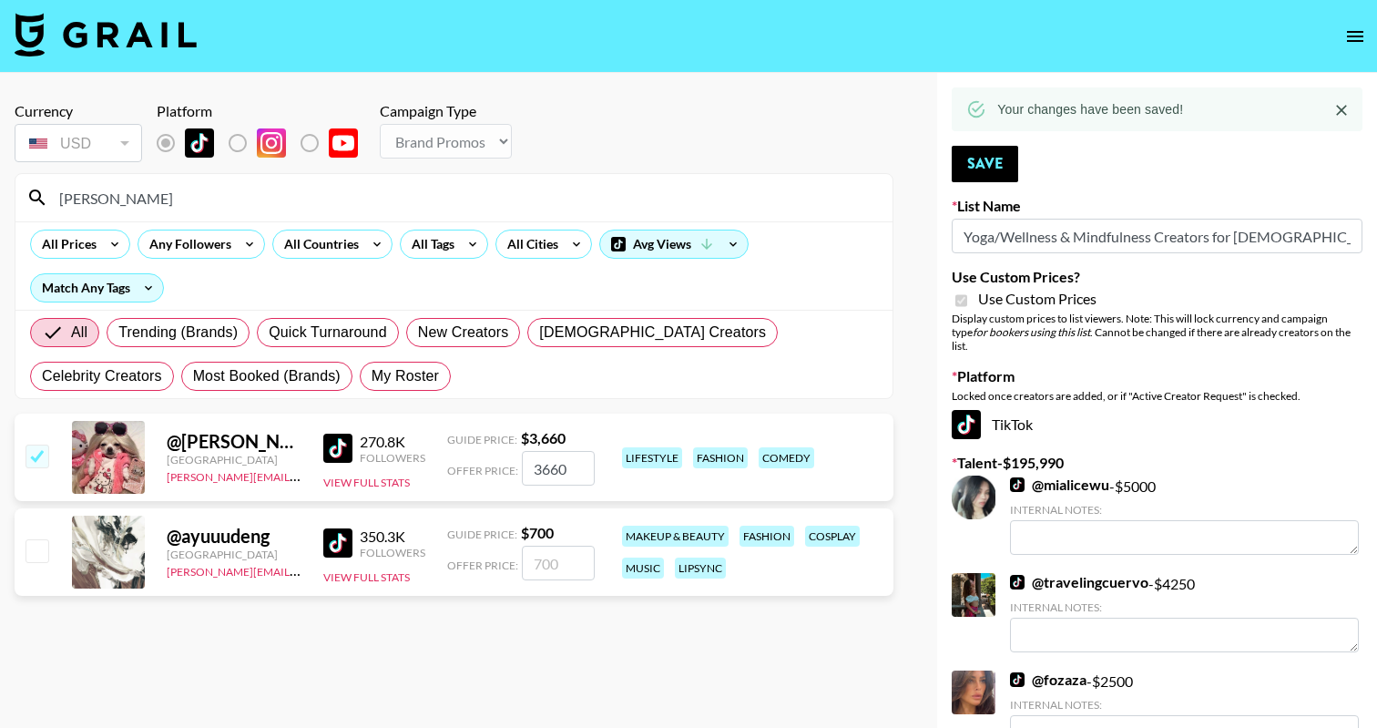
click at [489, 204] on input "camilla" at bounding box center [464, 197] width 833 height 29
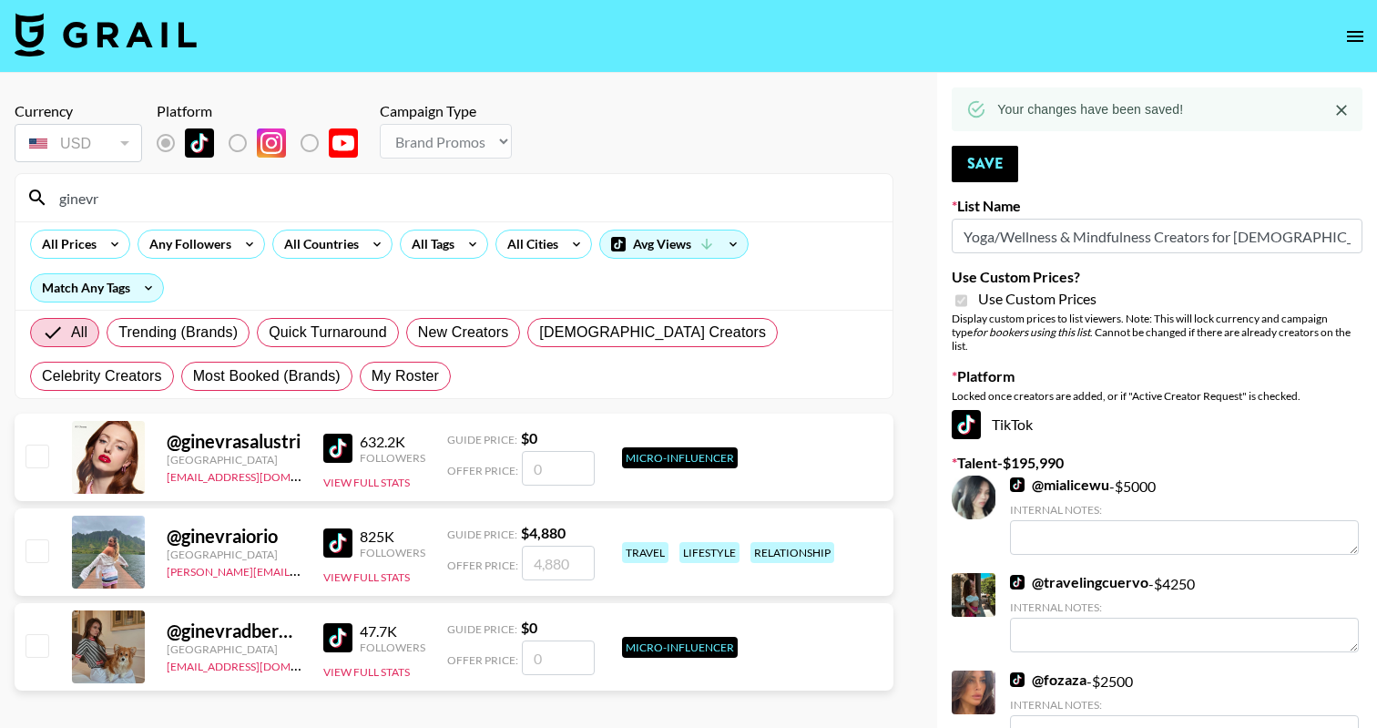
type input "ginevr"
click at [19, 546] on div "@ ginevraiorio Italy amanda.johnsson@grail-talent.com 825K Followers View Full …" at bounding box center [454, 551] width 879 height 87
click at [34, 550] on input "checkbox" at bounding box center [37, 550] width 22 height 22
checkbox input "true"
type input "4880"
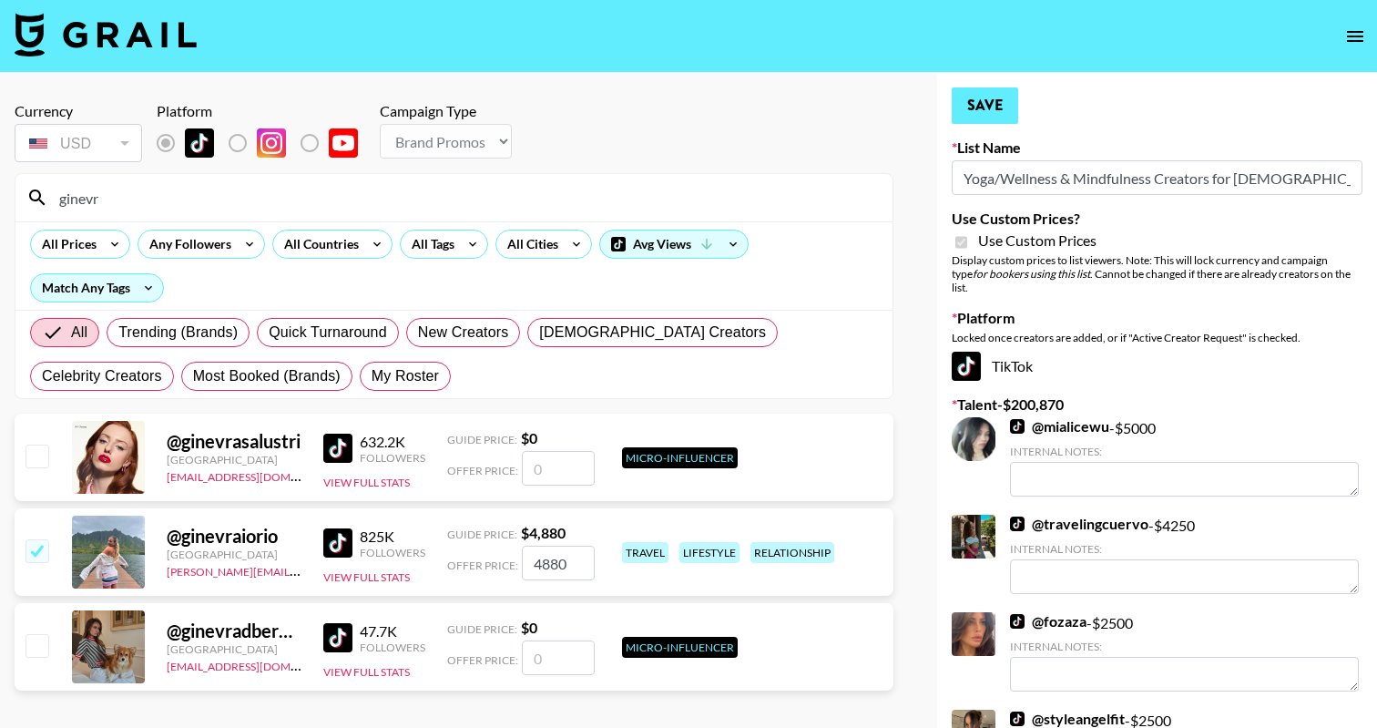
click at [999, 118] on button "Save" at bounding box center [985, 105] width 66 height 36
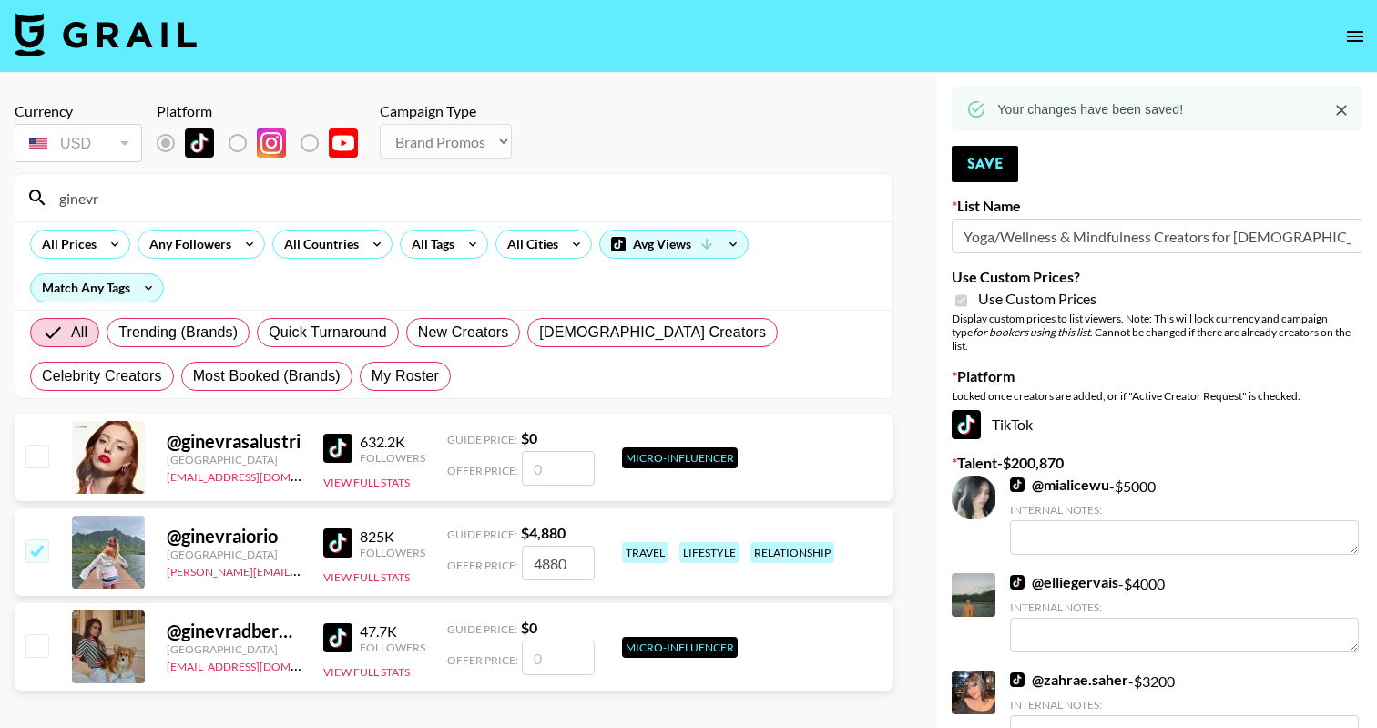
click at [361, 192] on input "ginevr" at bounding box center [464, 197] width 833 height 29
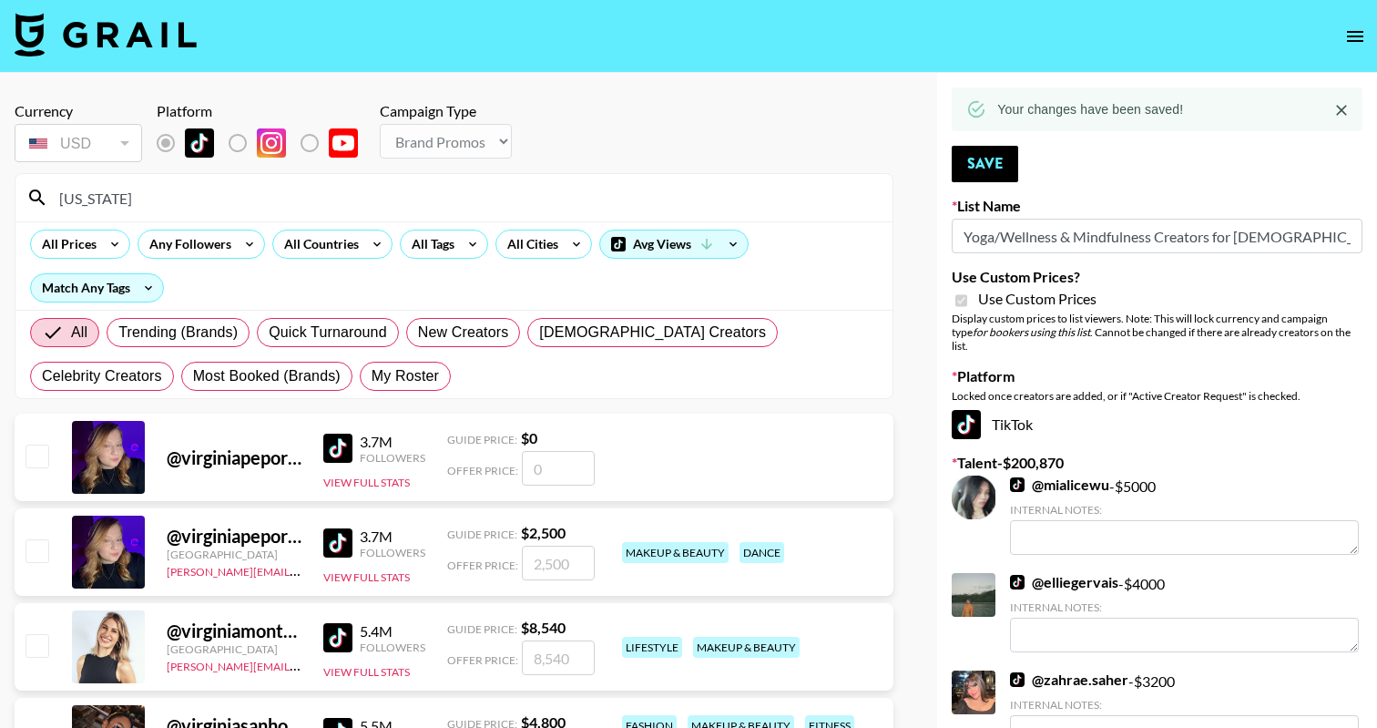
type input "virginia"
click at [43, 649] on input "checkbox" at bounding box center [37, 645] width 22 height 22
checkbox input "true"
type input "8540"
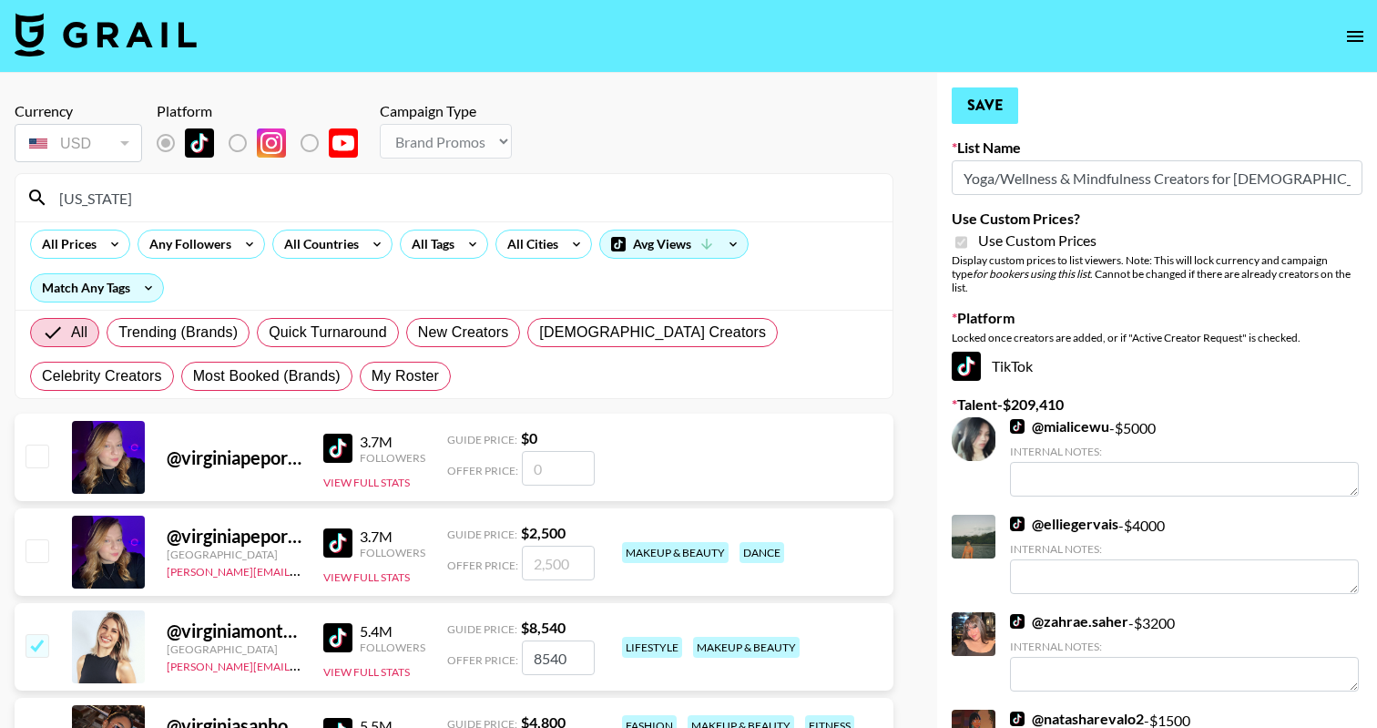
click at [986, 100] on button "Save" at bounding box center [985, 105] width 66 height 36
click at [504, 199] on input "virginia" at bounding box center [464, 197] width 833 height 29
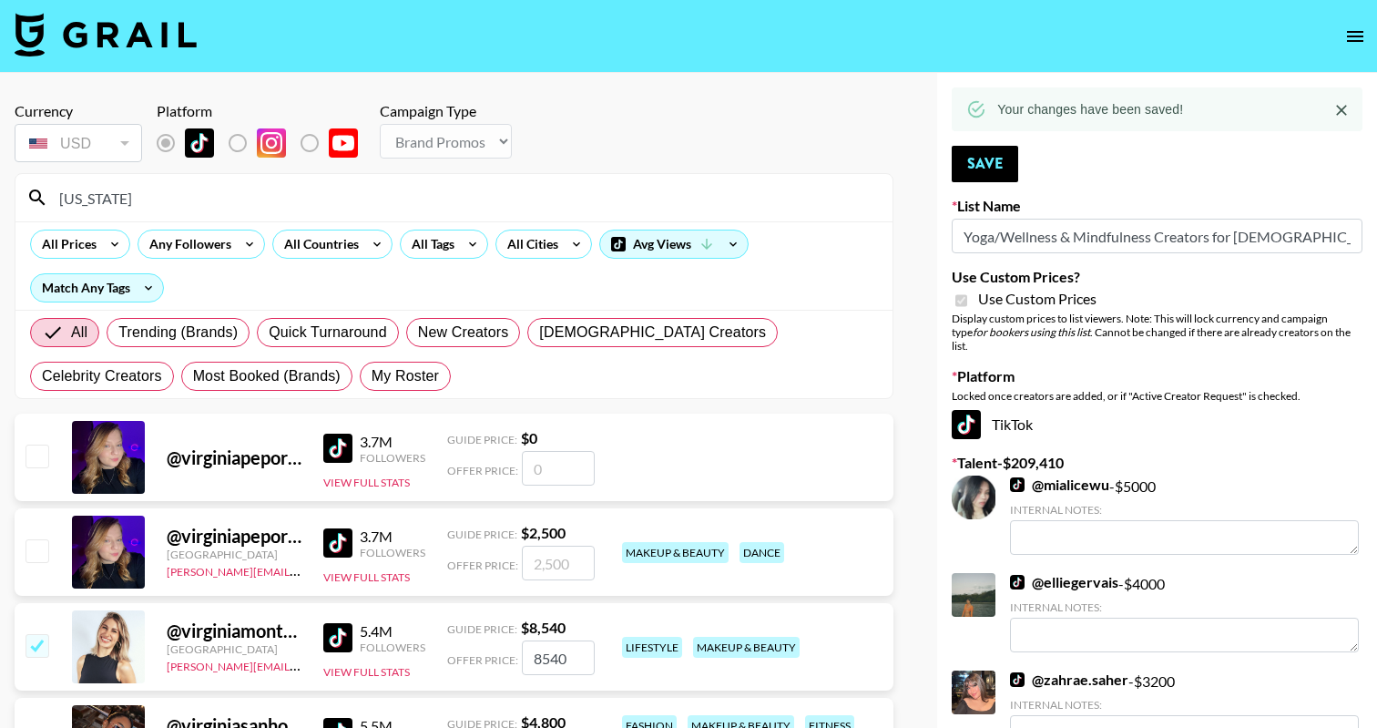
click at [504, 199] on input "virginia" at bounding box center [464, 197] width 833 height 29
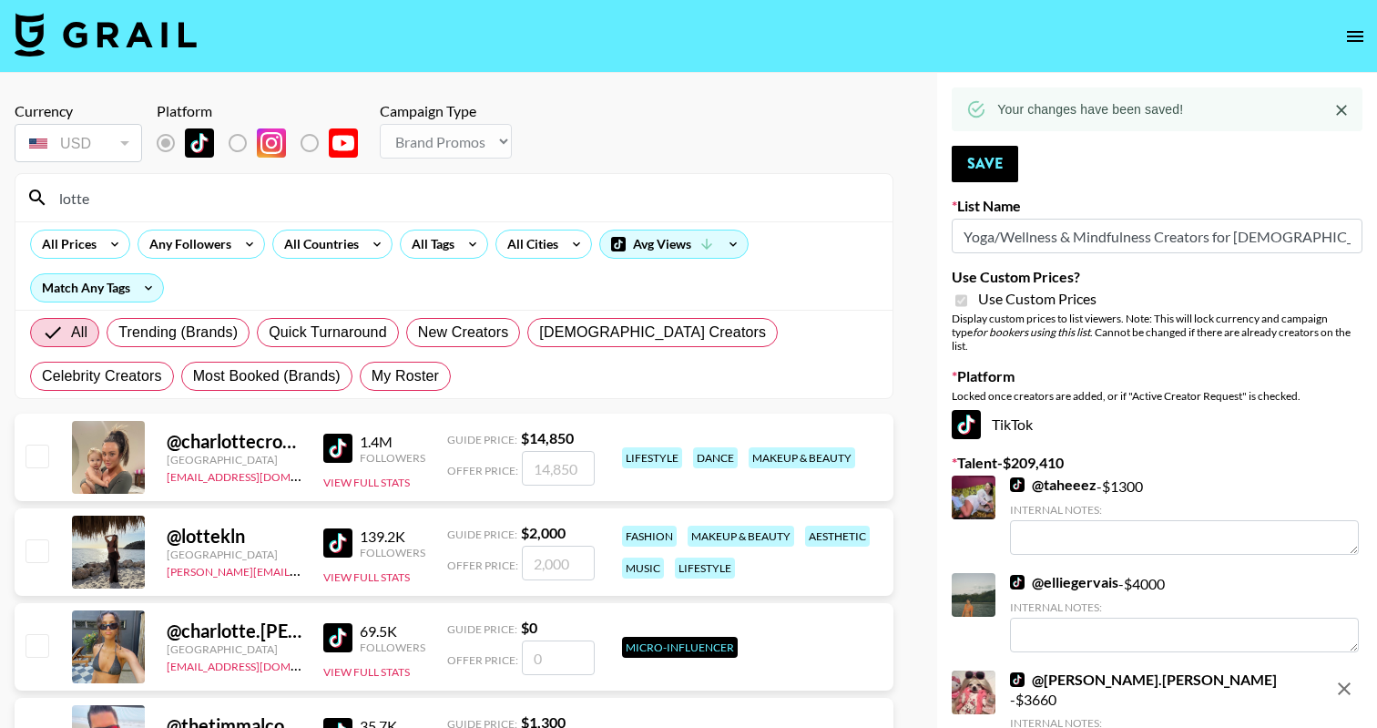
type input "lotte"
click at [45, 548] on input "checkbox" at bounding box center [37, 550] width 22 height 22
checkbox input "true"
type input "2000"
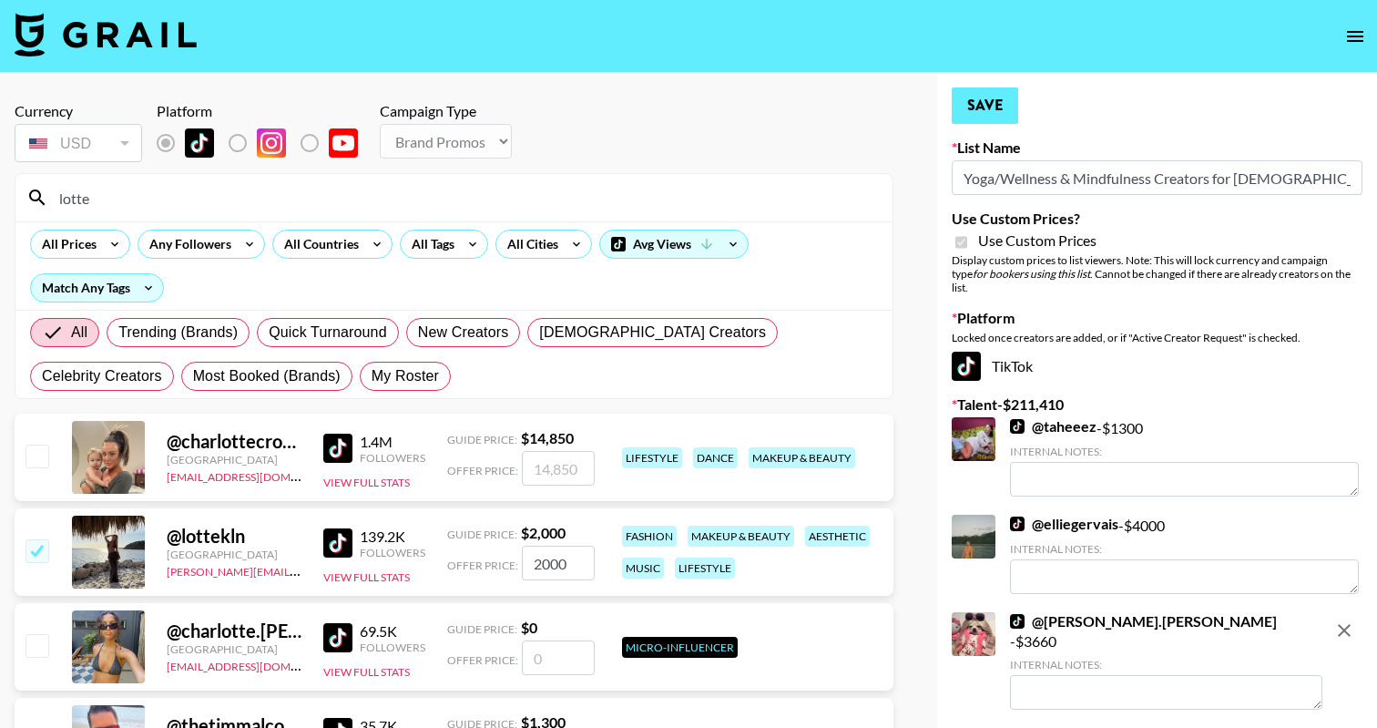
click at [978, 103] on button "Save" at bounding box center [985, 105] width 66 height 36
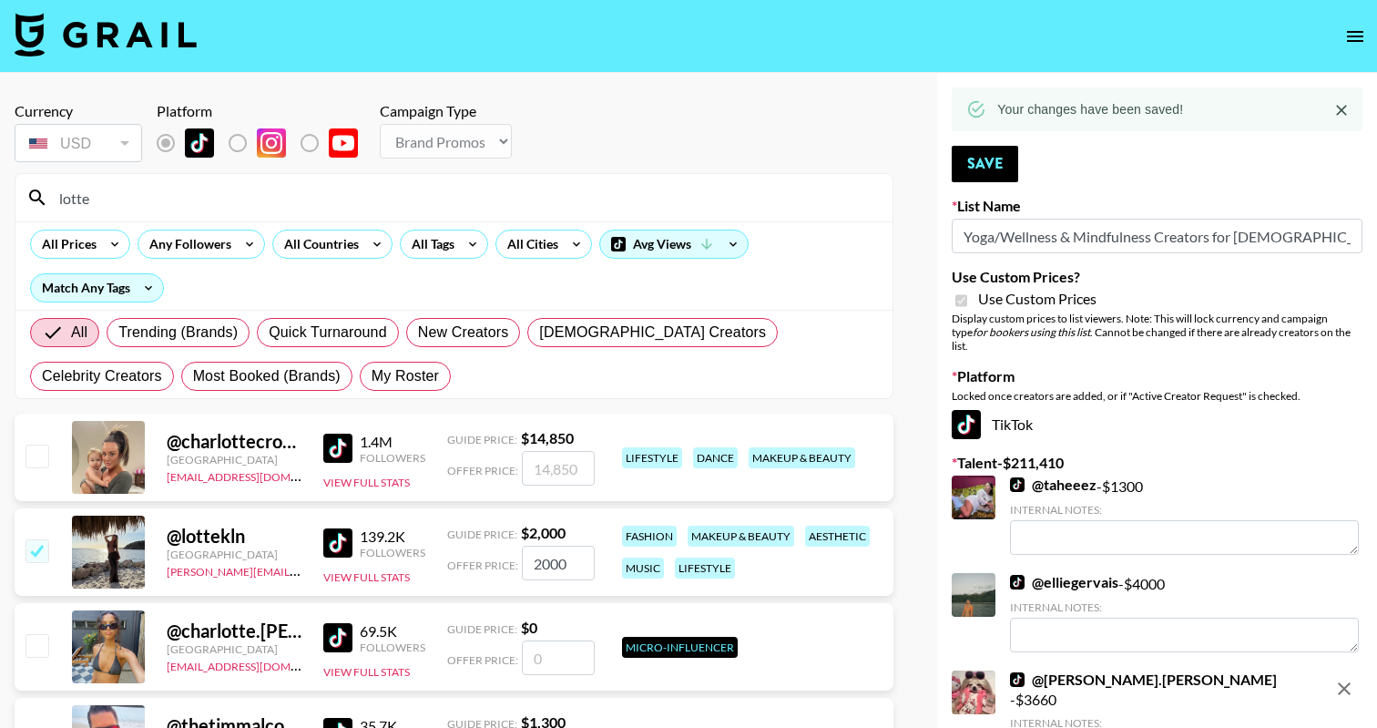
click at [489, 201] on input "lotte" at bounding box center [464, 197] width 833 height 29
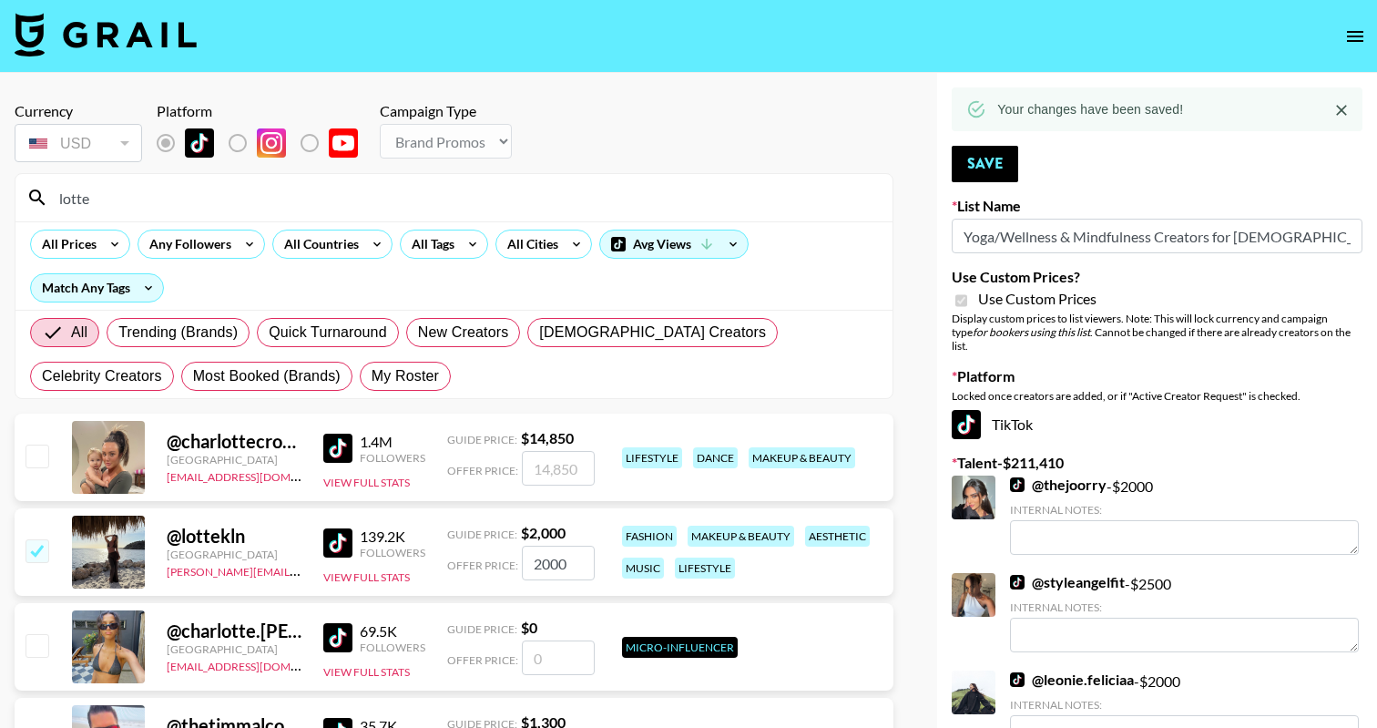
click at [489, 201] on input "lotte" at bounding box center [464, 197] width 833 height 29
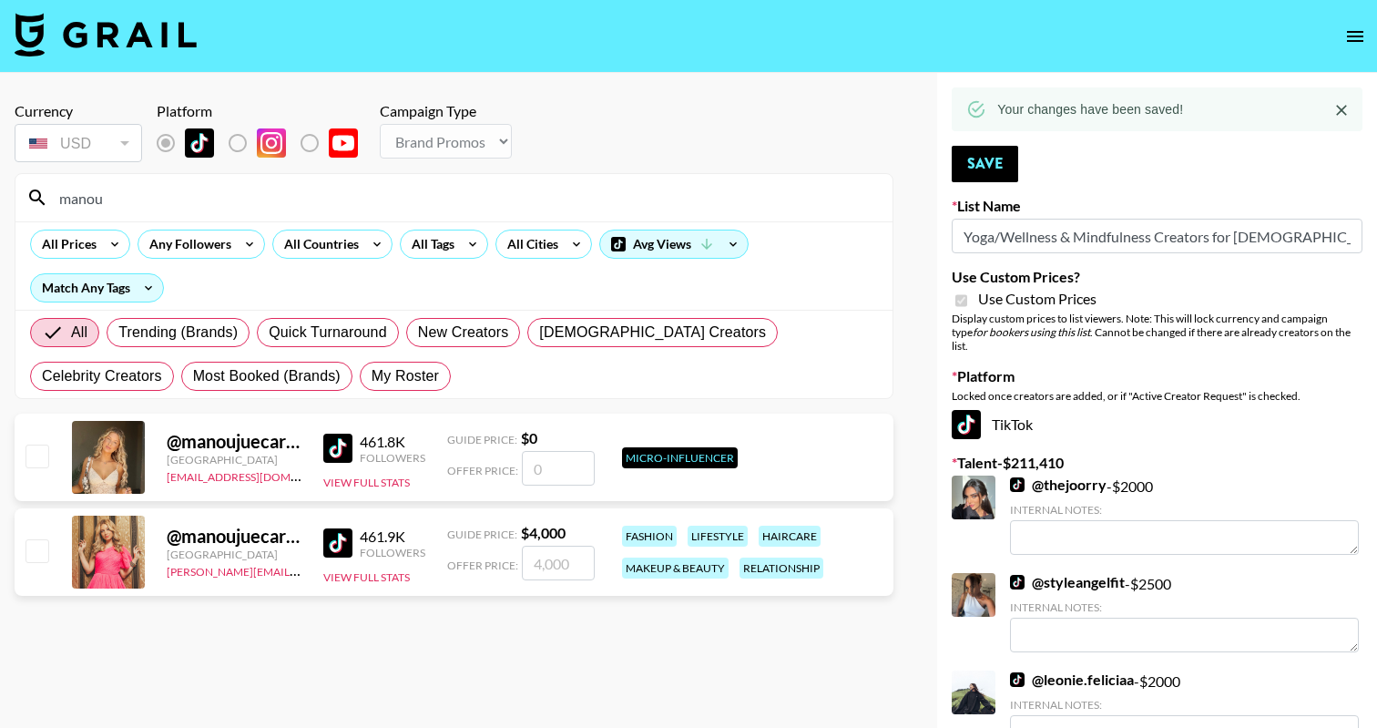
type input "manou"
click at [36, 550] on input "checkbox" at bounding box center [37, 550] width 22 height 22
checkbox input "true"
type input "4000"
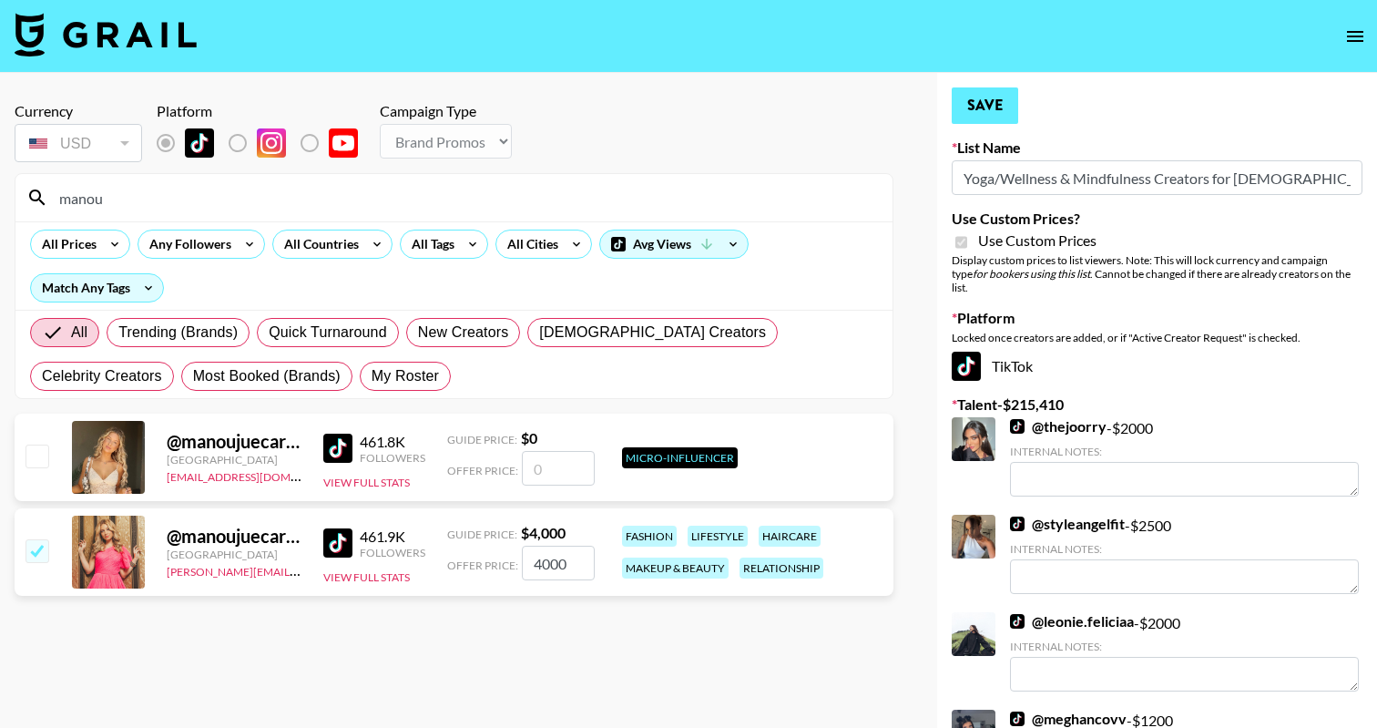
click at [986, 104] on button "Save" at bounding box center [985, 105] width 66 height 36
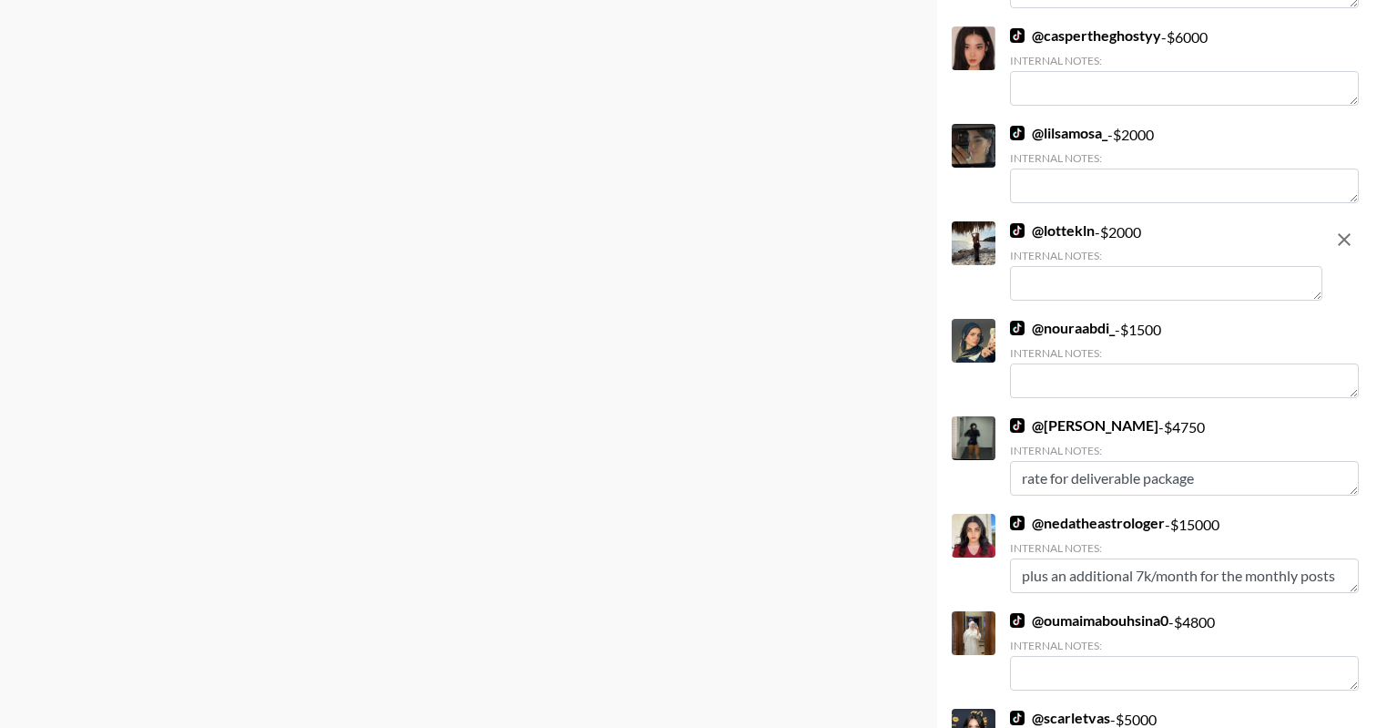
scroll to position [4411, 0]
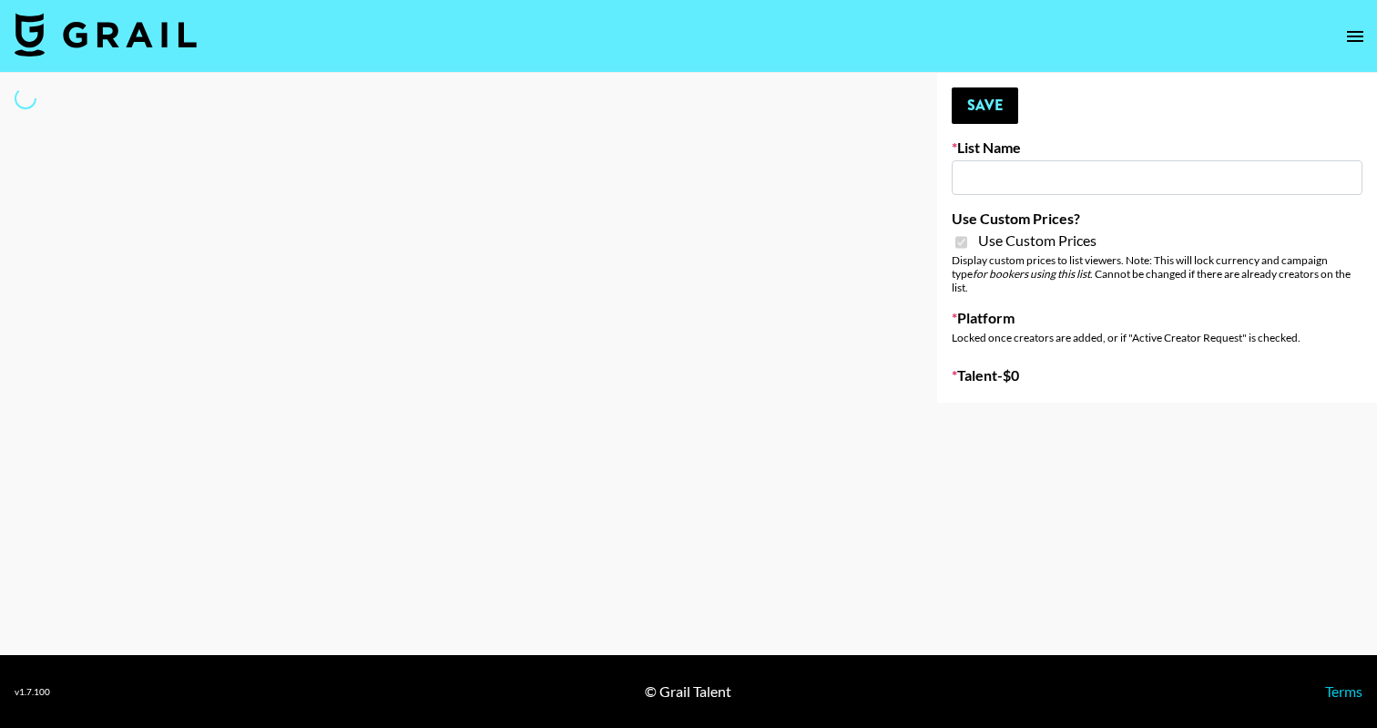
type input "Yoga/Wellness & Mindfulness Creators for [DEMOGRAPHIC_DATA]"
checkbox input "true"
select select "Brand"
